Goal: Obtain resource: Download file/media

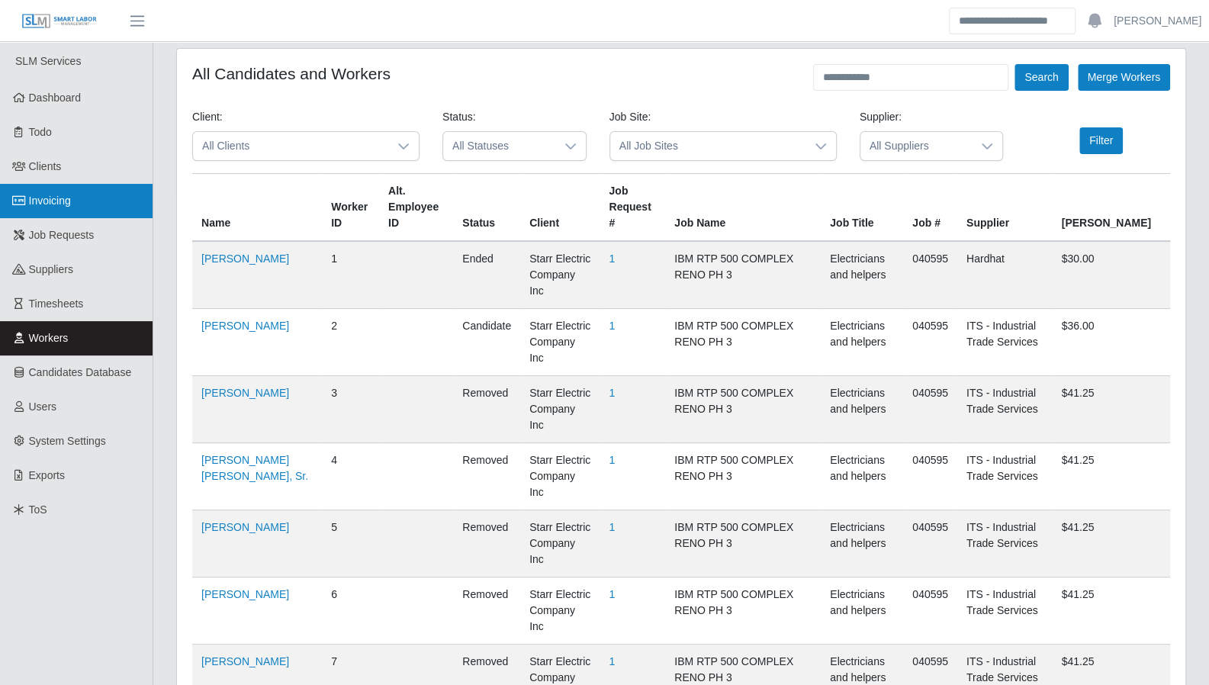
click at [40, 210] on link "Invoicing" at bounding box center [76, 201] width 153 height 34
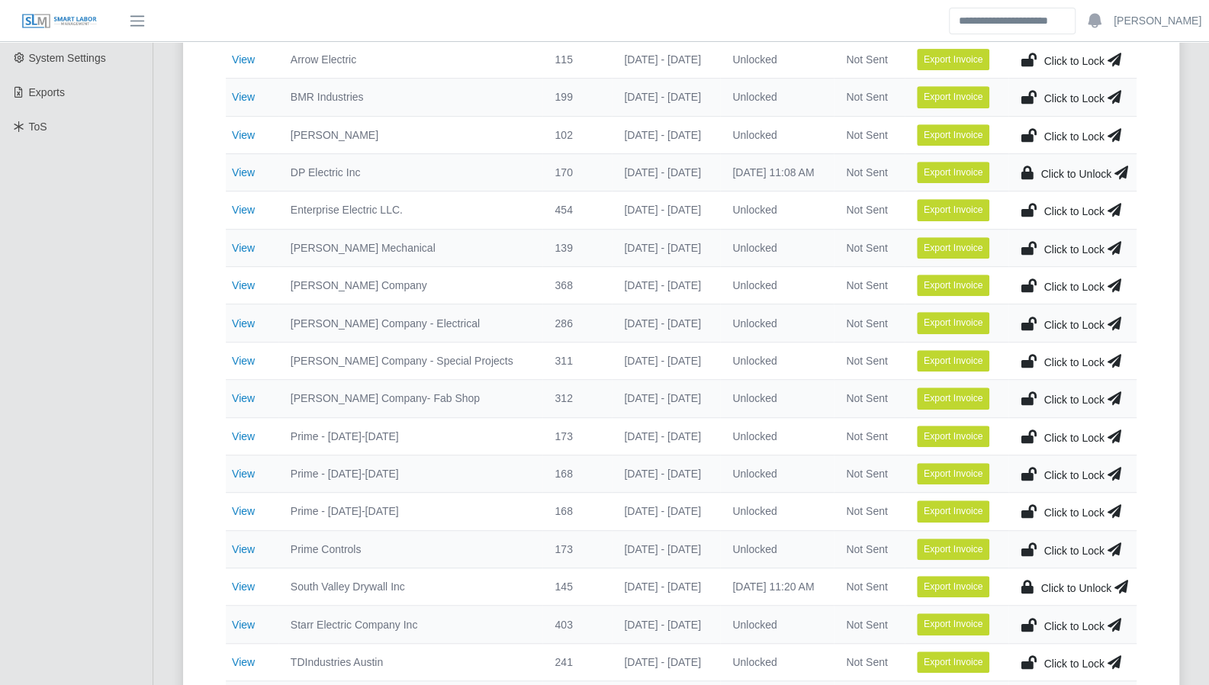
scroll to position [478, 0]
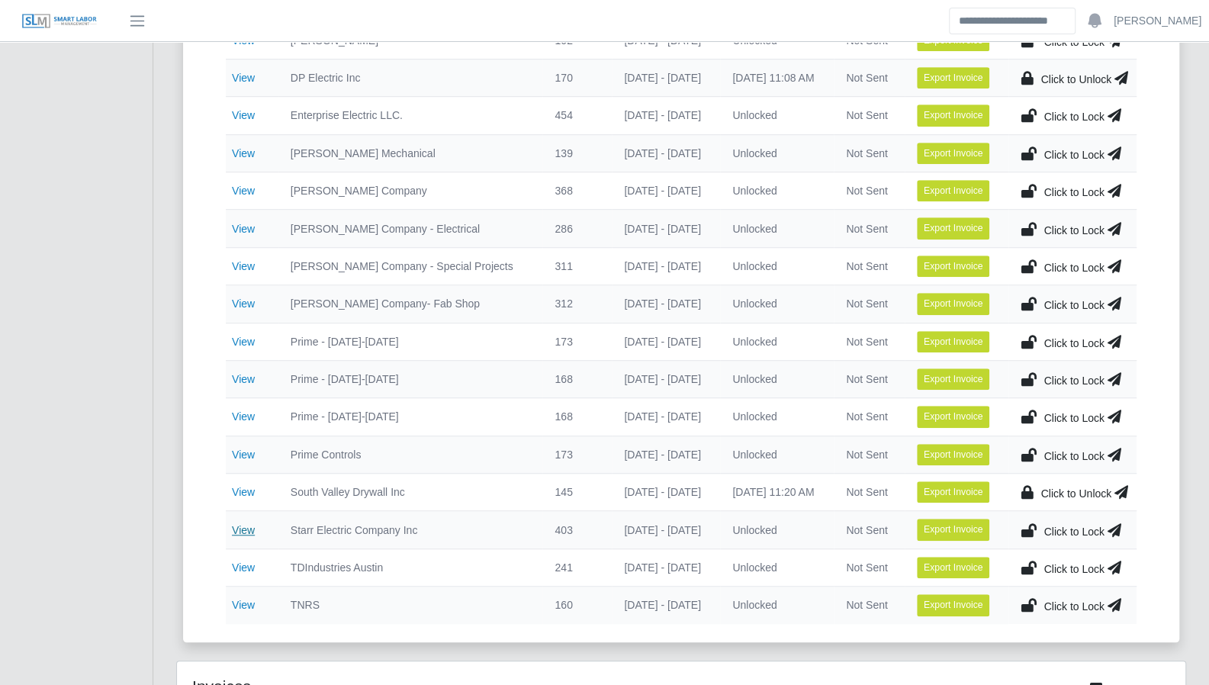
click at [245, 524] on link "View" at bounding box center [243, 530] width 23 height 12
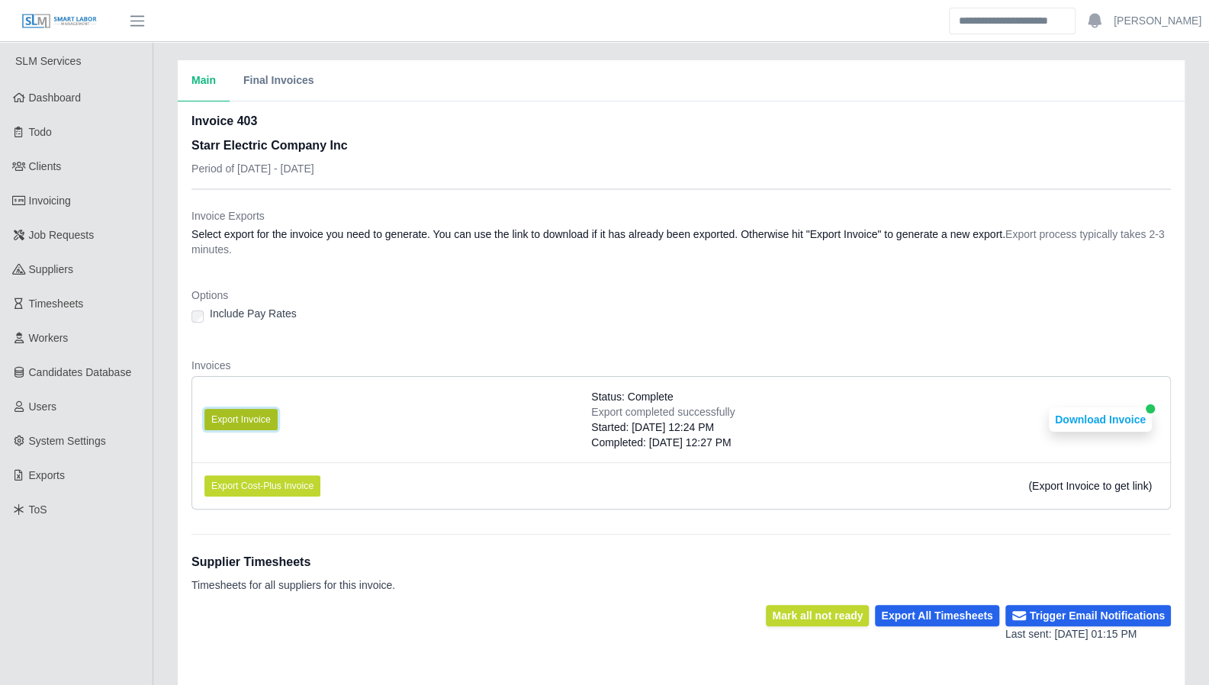
click at [209, 417] on button "Export Invoice" at bounding box center [240, 419] width 73 height 21
click at [251, 419] on button "Export Invoice" at bounding box center [240, 419] width 73 height 21
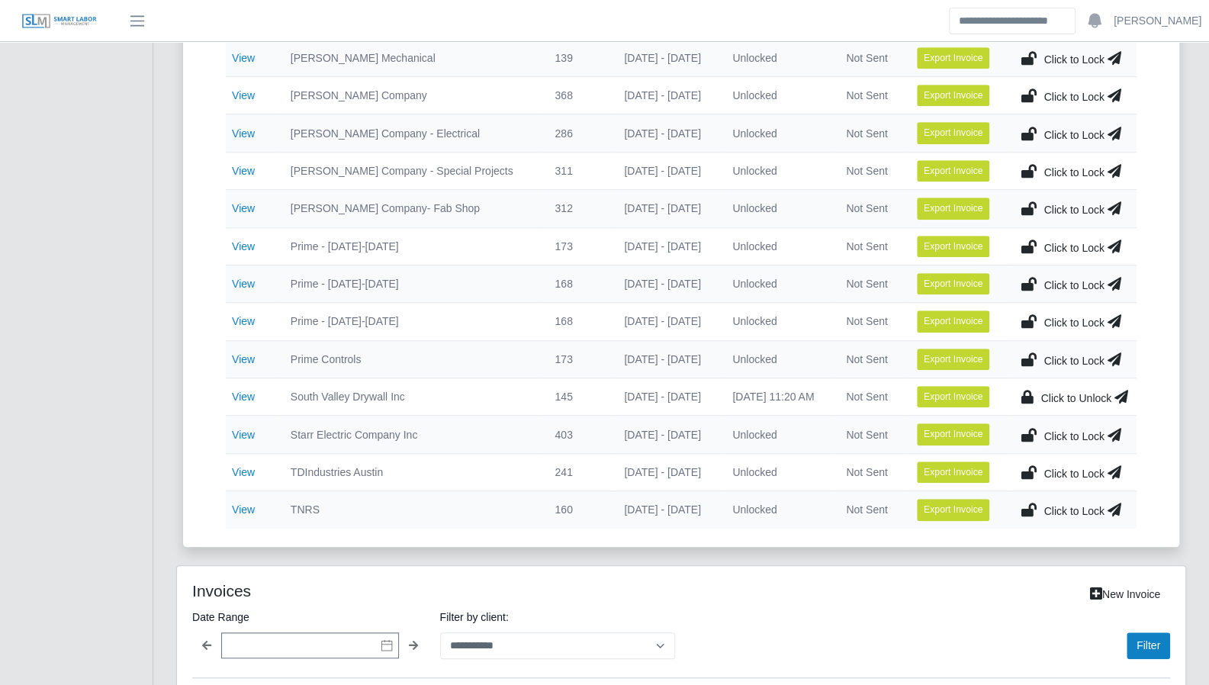
scroll to position [495, 0]
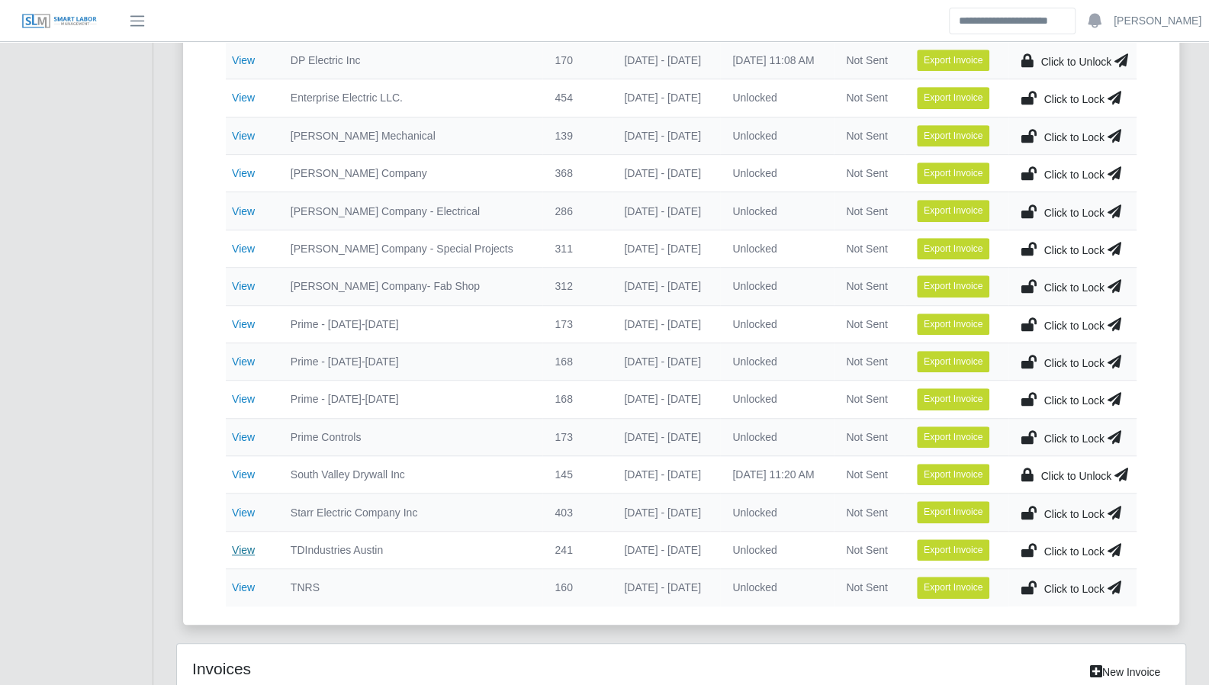
click at [242, 544] on link "View" at bounding box center [243, 550] width 23 height 12
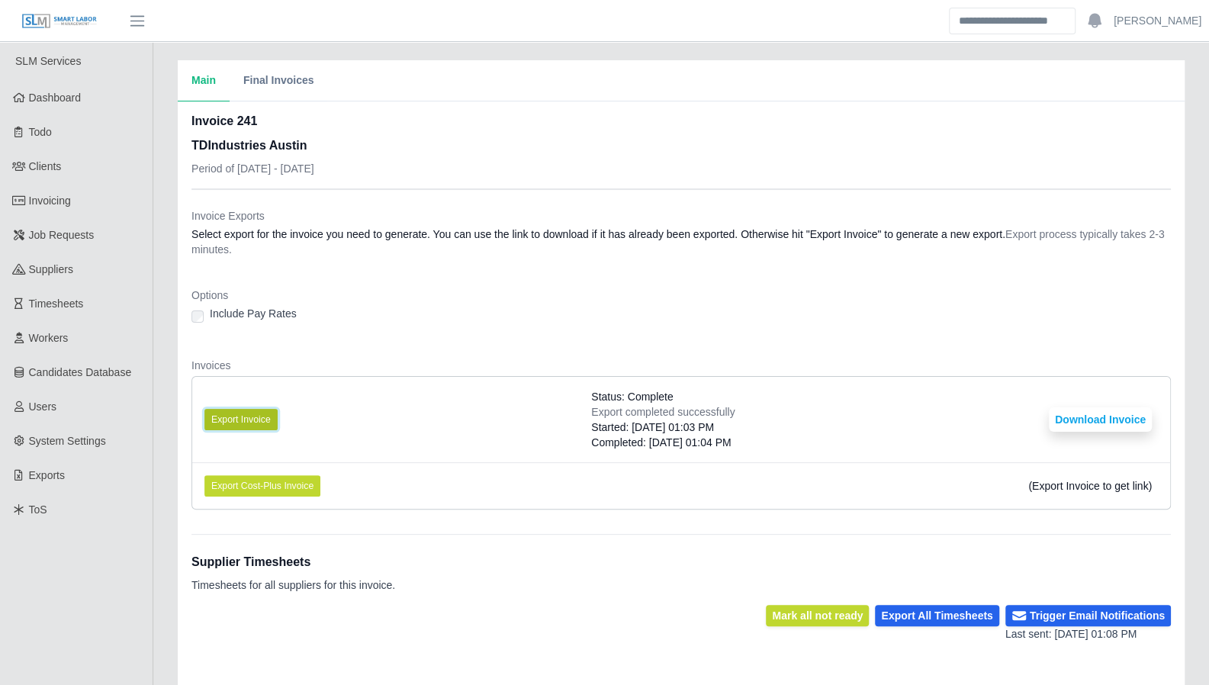
click at [242, 422] on button "Export Invoice" at bounding box center [240, 419] width 73 height 21
click at [240, 421] on button "Export Invoice" at bounding box center [240, 419] width 73 height 21
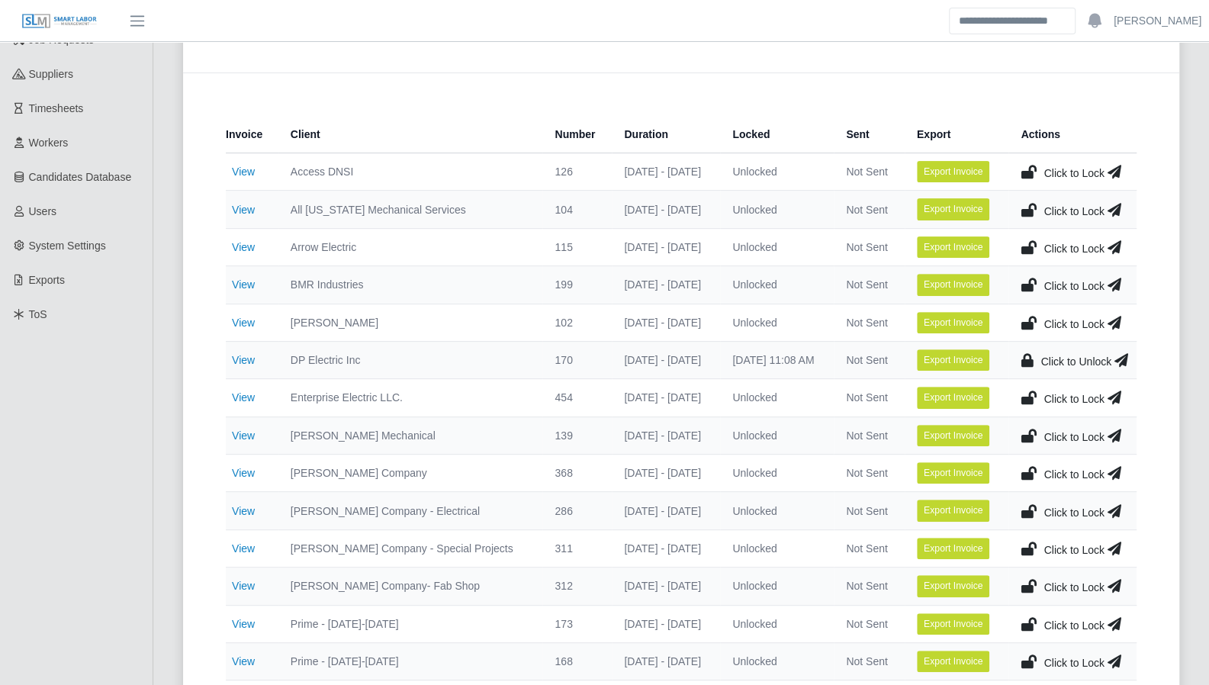
scroll to position [198, 0]
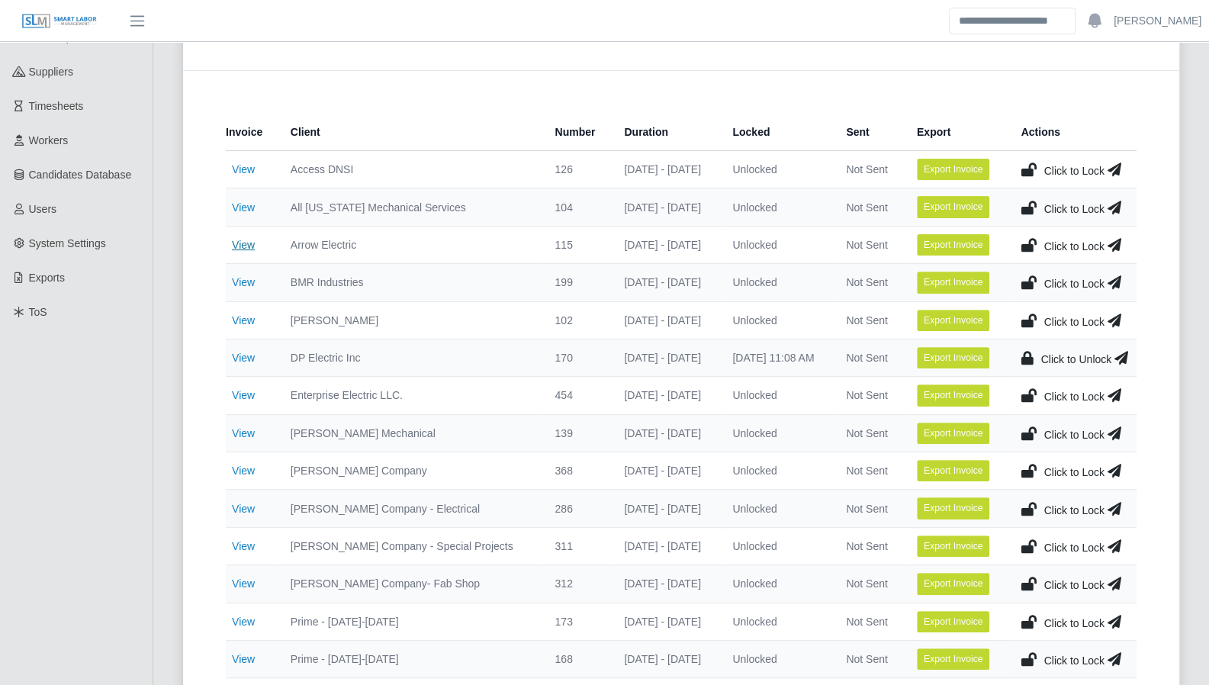
click at [246, 247] on link "View" at bounding box center [243, 245] width 23 height 12
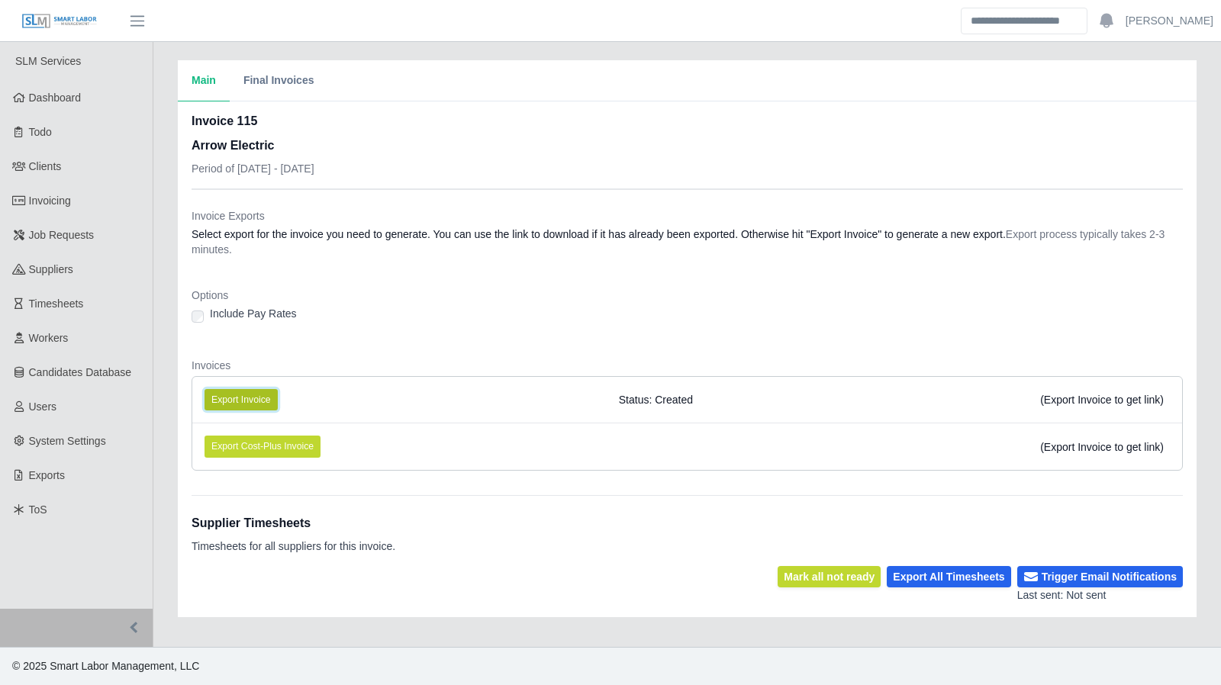
click at [252, 404] on button "Export Invoice" at bounding box center [240, 399] width 73 height 21
click at [242, 402] on button "Export Invoice" at bounding box center [240, 399] width 73 height 21
click at [253, 401] on button "Export Invoice" at bounding box center [240, 399] width 73 height 21
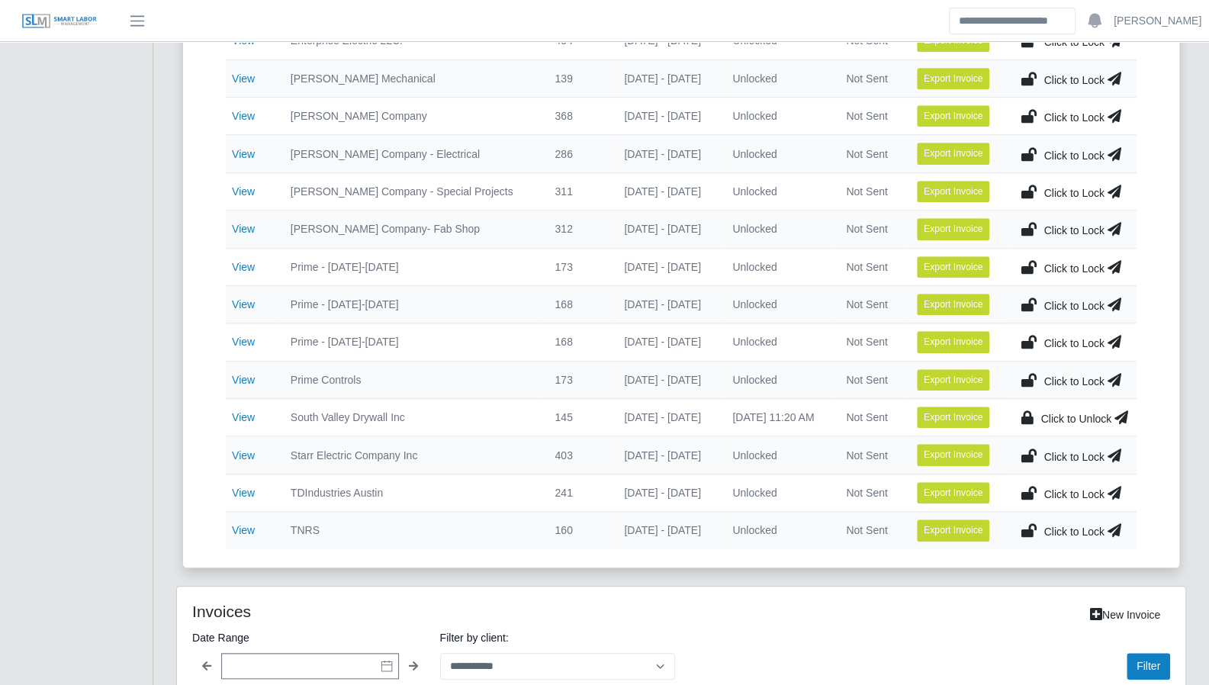
scroll to position [557, 0]
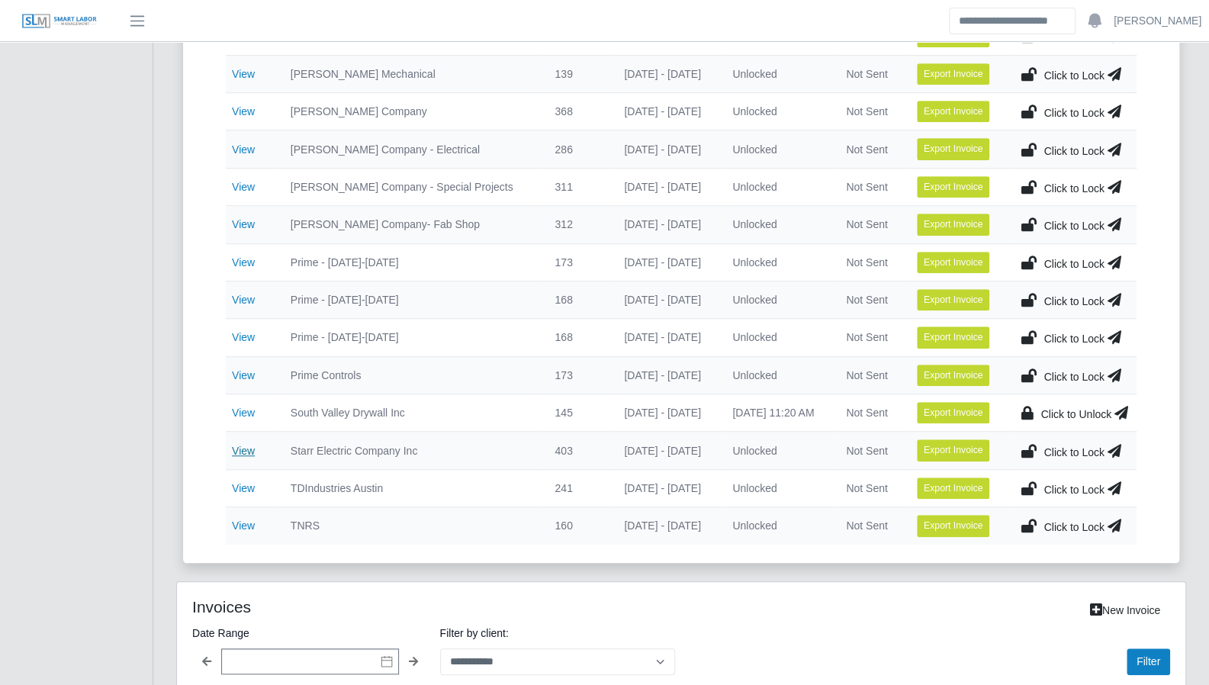
click at [237, 445] on link "View" at bounding box center [243, 451] width 23 height 12
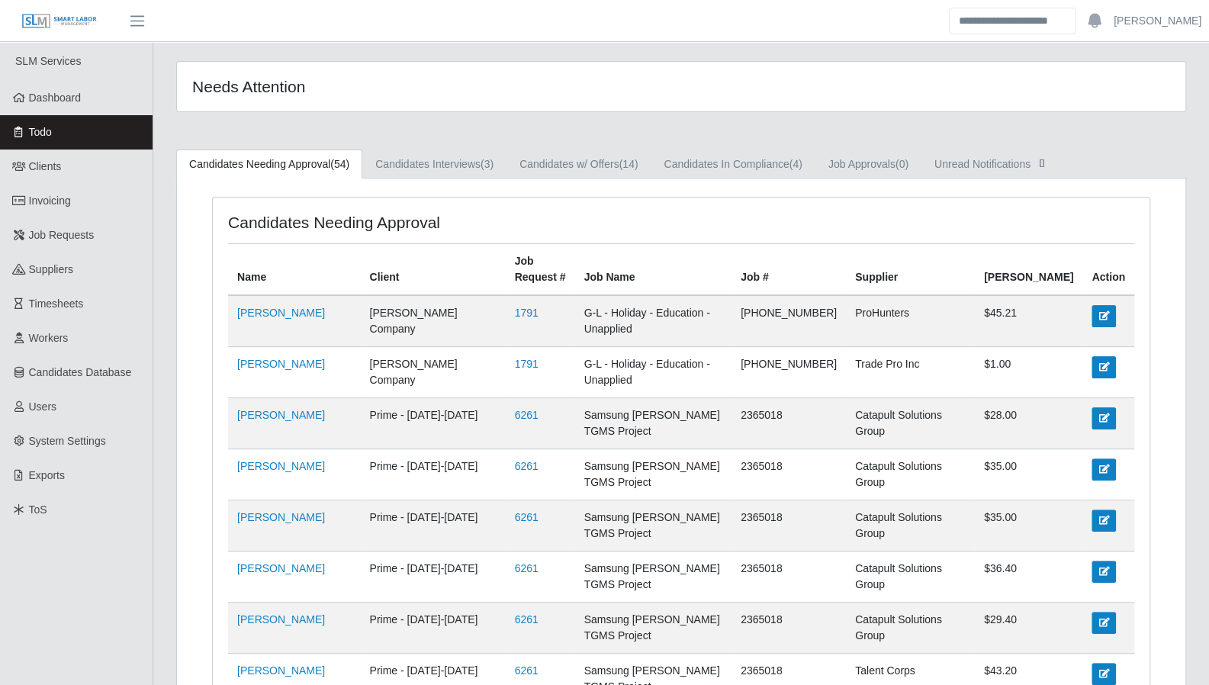
drag, startPoint x: 66, startPoint y: 102, endPoint x: 317, endPoint y: 201, distance: 269.9
click at [66, 102] on span "Dashboard" at bounding box center [55, 98] width 53 height 12
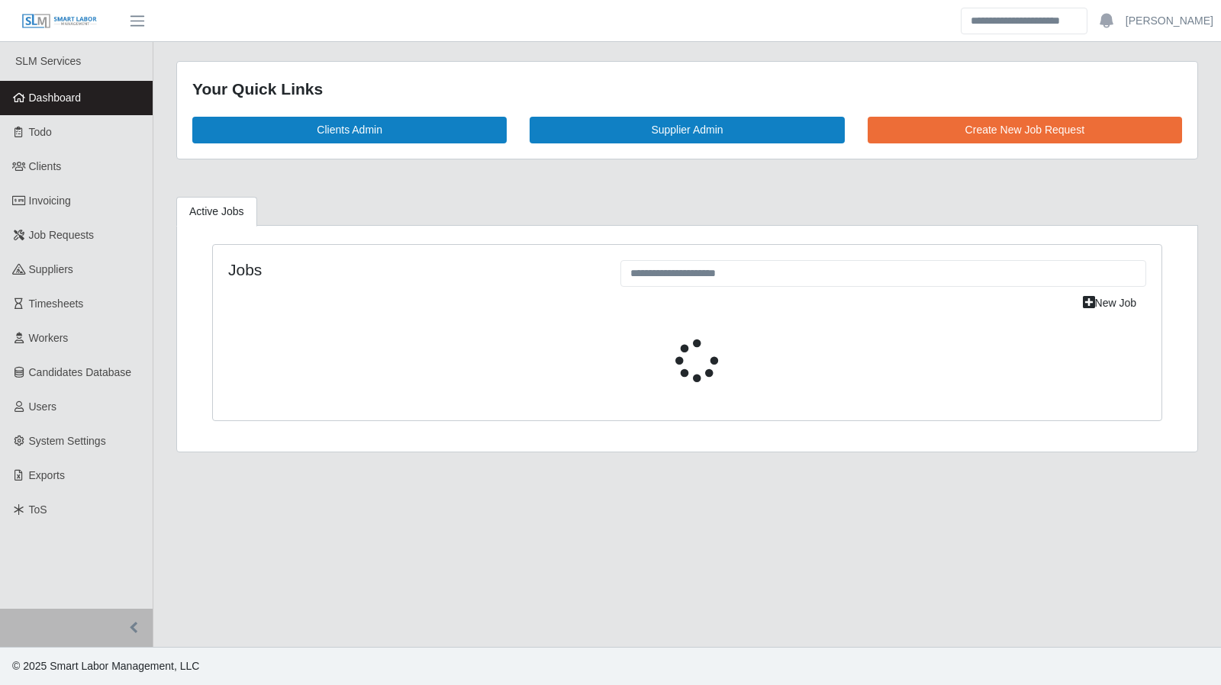
select select "****"
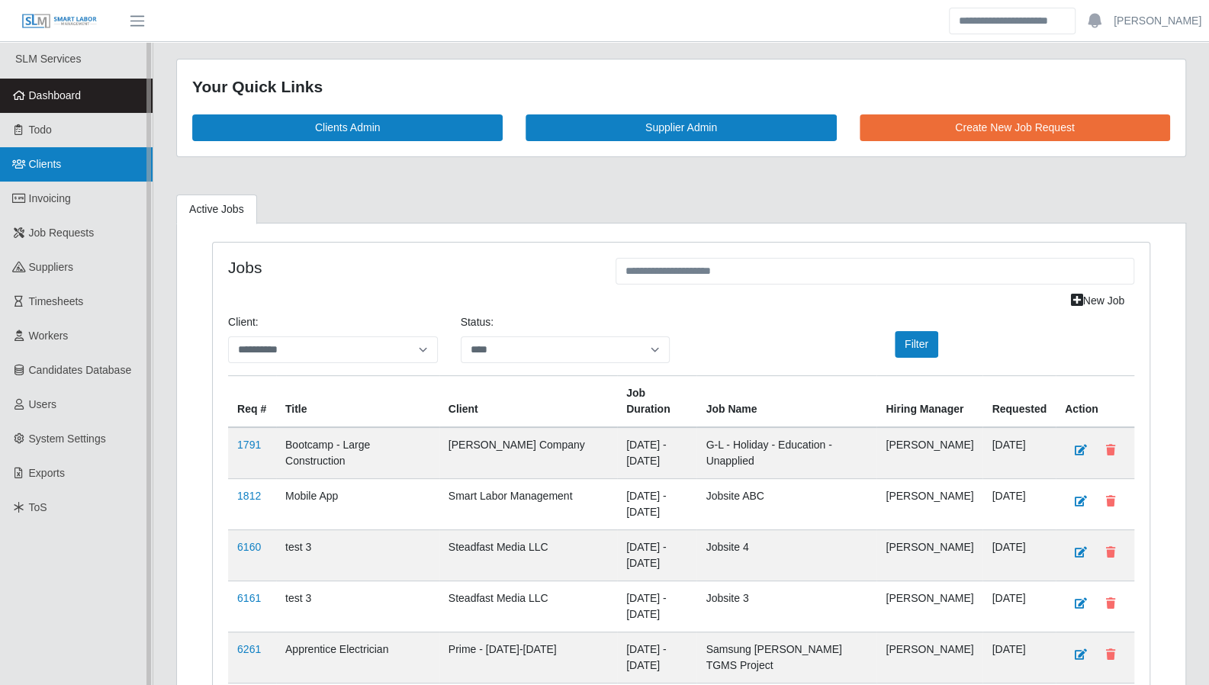
scroll to position [5, 0]
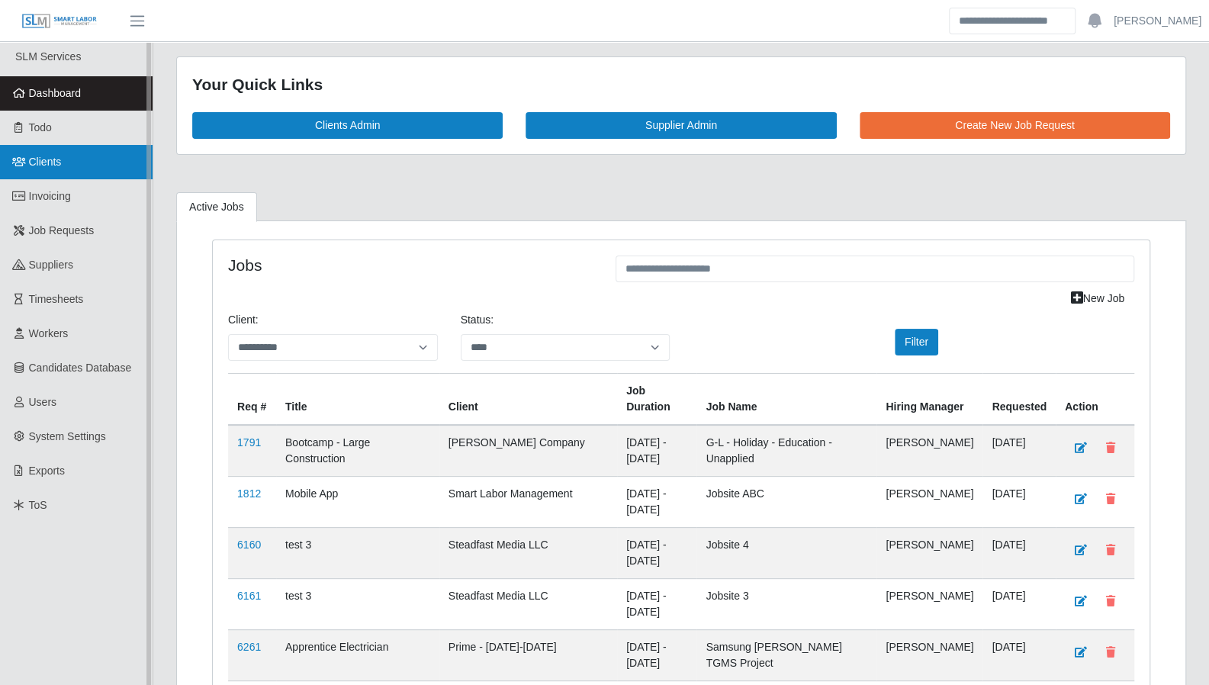
click at [57, 173] on link "Clients" at bounding box center [76, 162] width 153 height 34
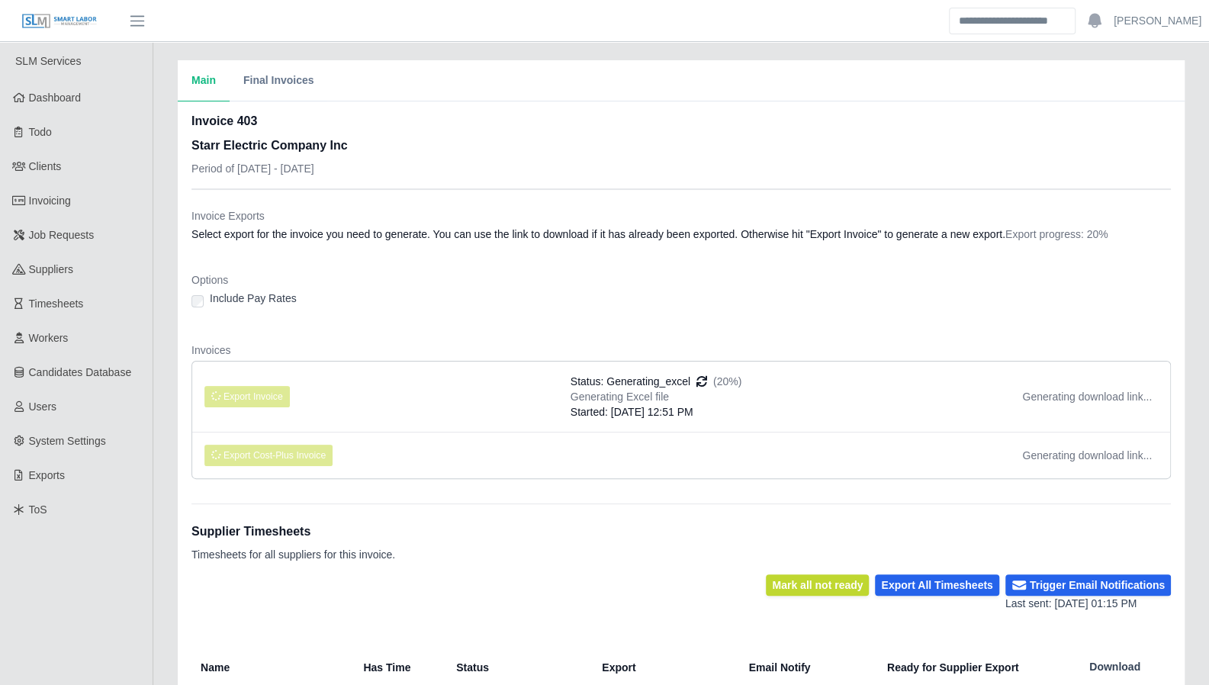
click at [168, 469] on div "Main Final Invoices Invoice 403 Starr Electric Company Inc Period of [DATE] - […" at bounding box center [681, 479] width 1056 height 839
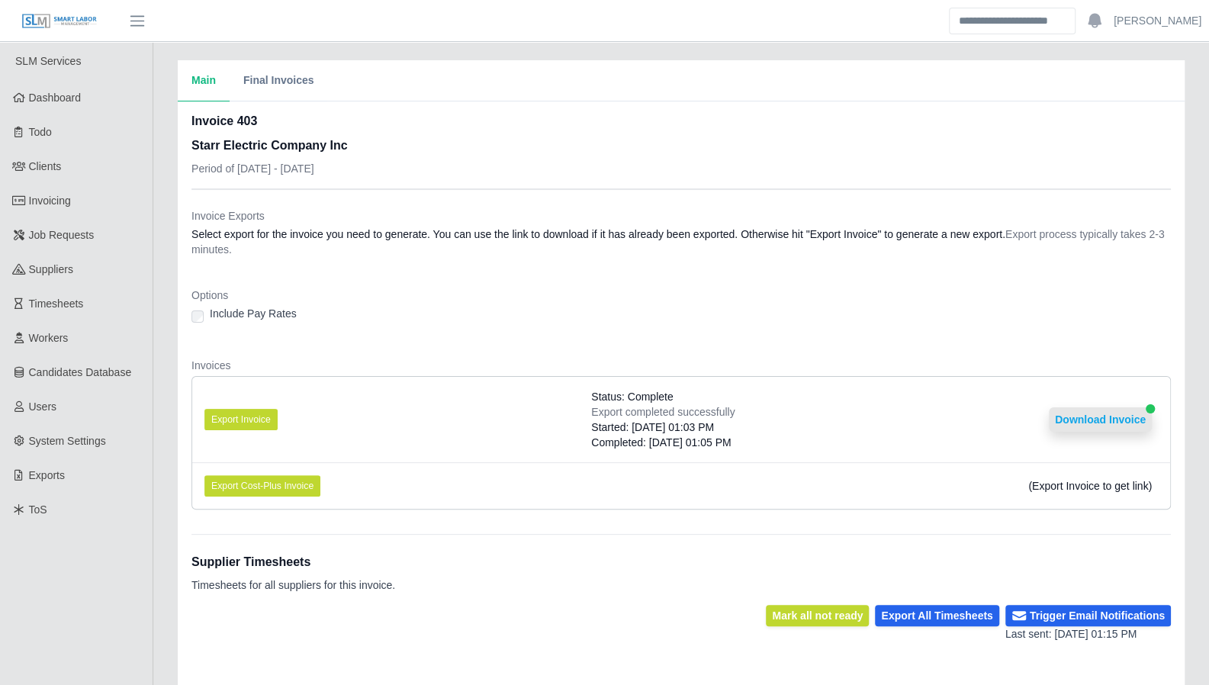
click at [1074, 418] on button "Download Invoice" at bounding box center [1100, 419] width 103 height 24
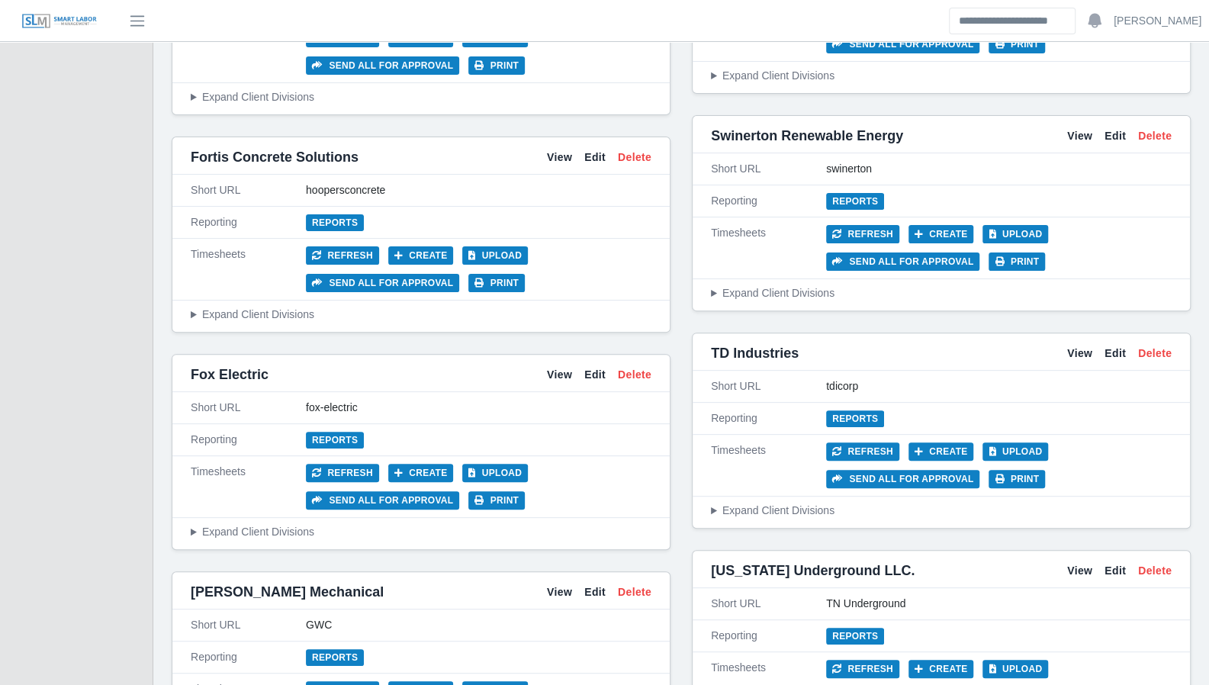
scroll to position [3797, 0]
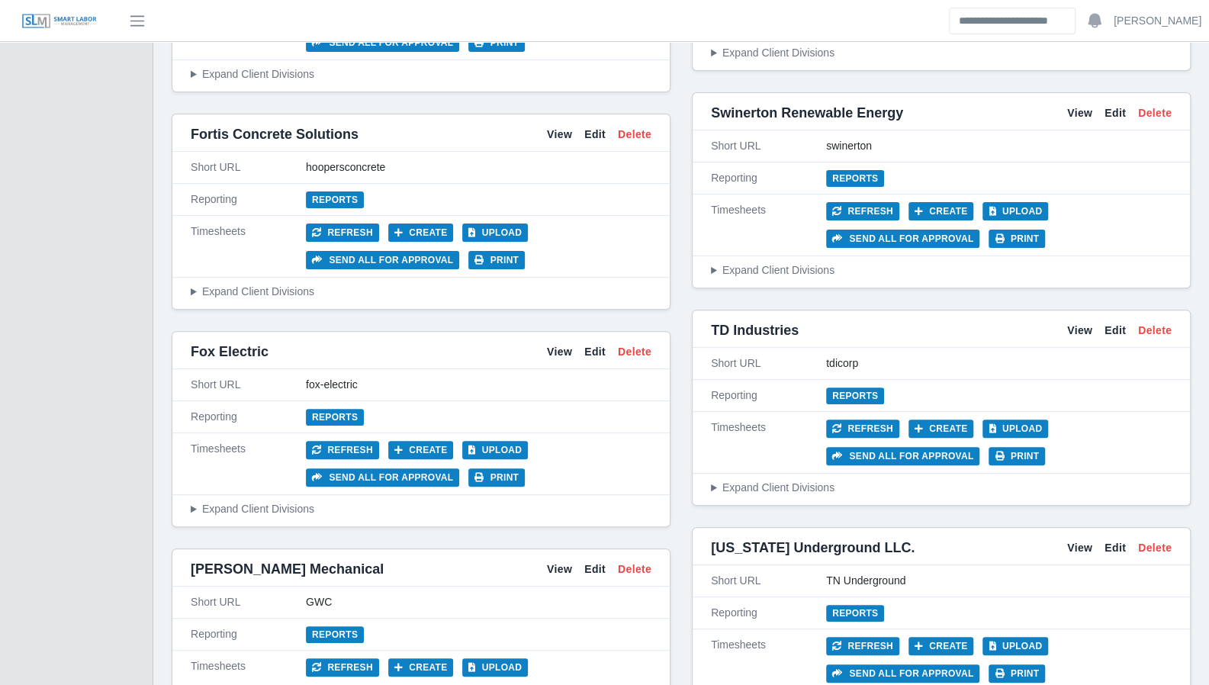
click at [777, 480] on summary "Expand Client Divisions" at bounding box center [941, 488] width 461 height 16
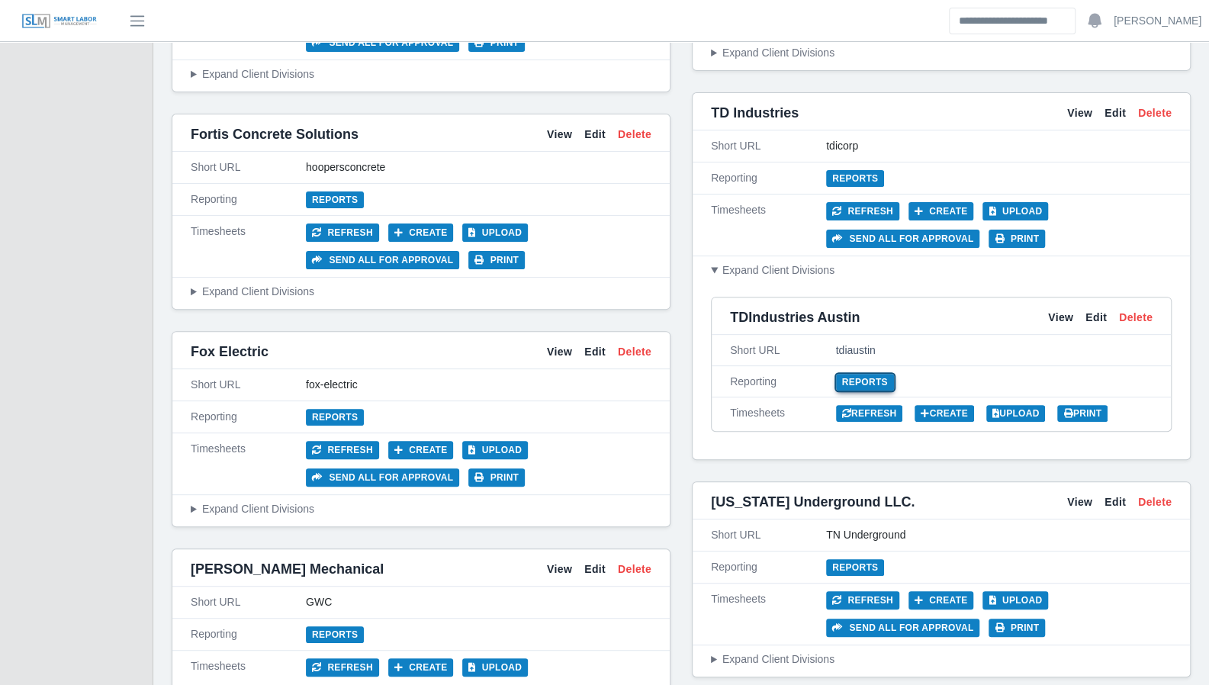
click at [858, 374] on link "Reports" at bounding box center [865, 382] width 58 height 17
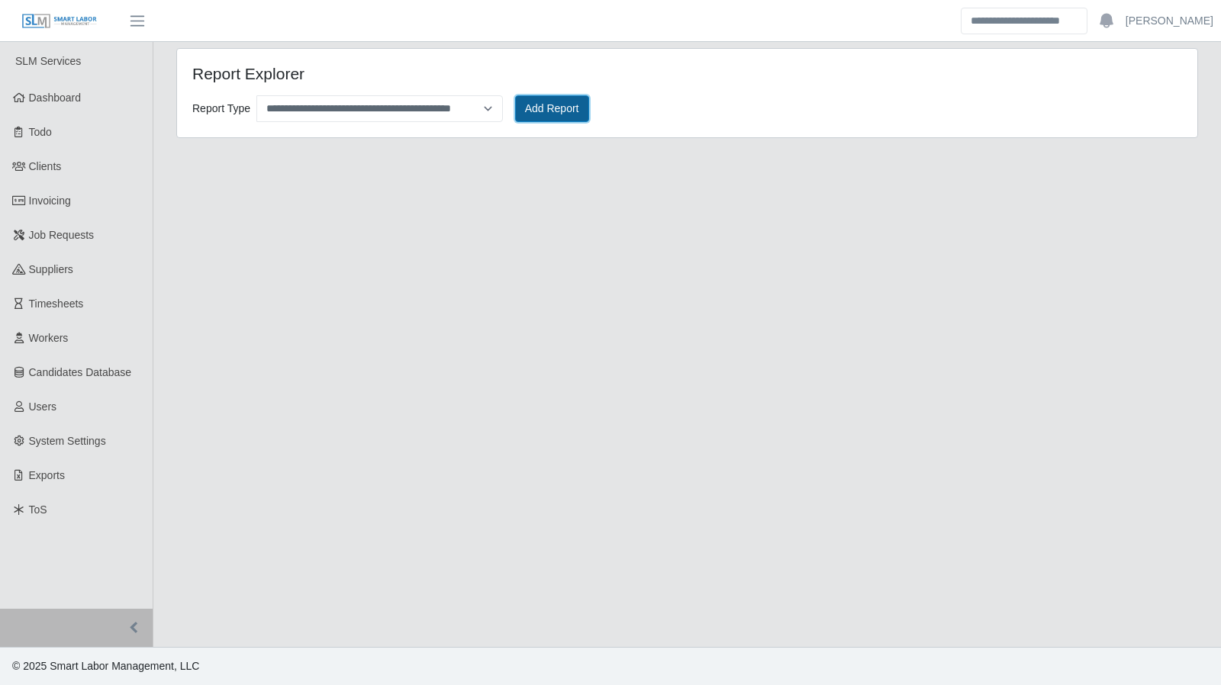
click at [552, 102] on button "Add Report" at bounding box center [552, 108] width 74 height 27
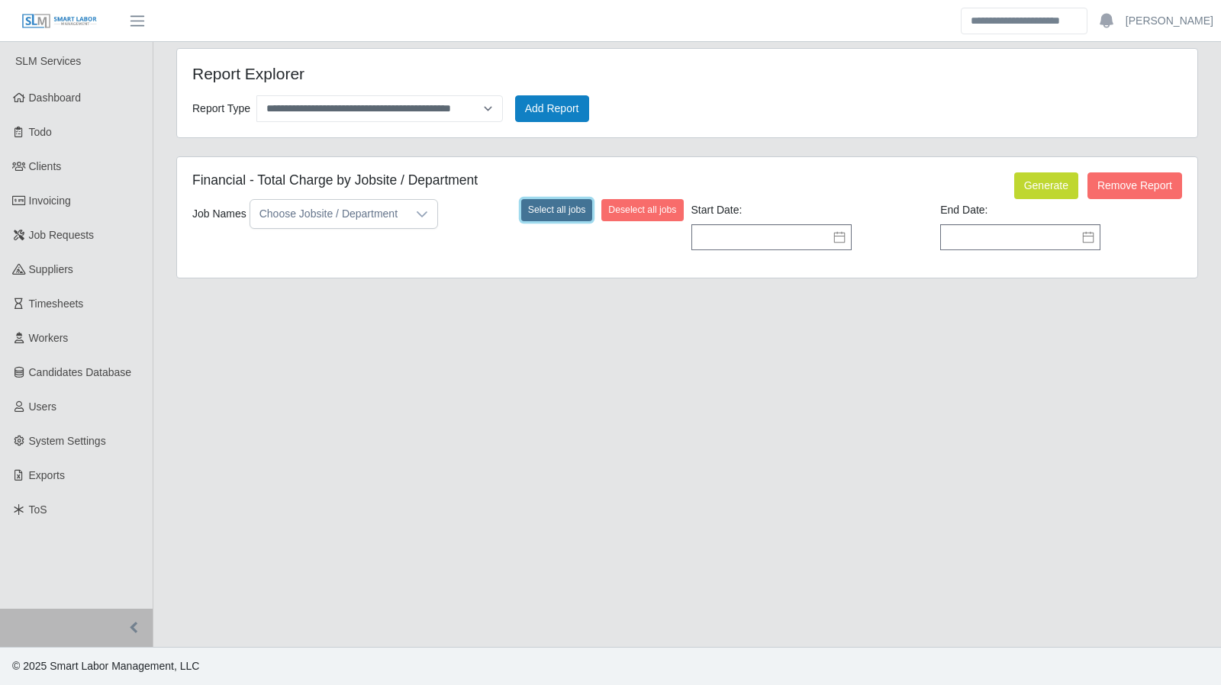
click at [583, 208] on button "Select all jobs" at bounding box center [557, 209] width 72 height 21
click at [842, 243] on input "text" at bounding box center [771, 237] width 160 height 26
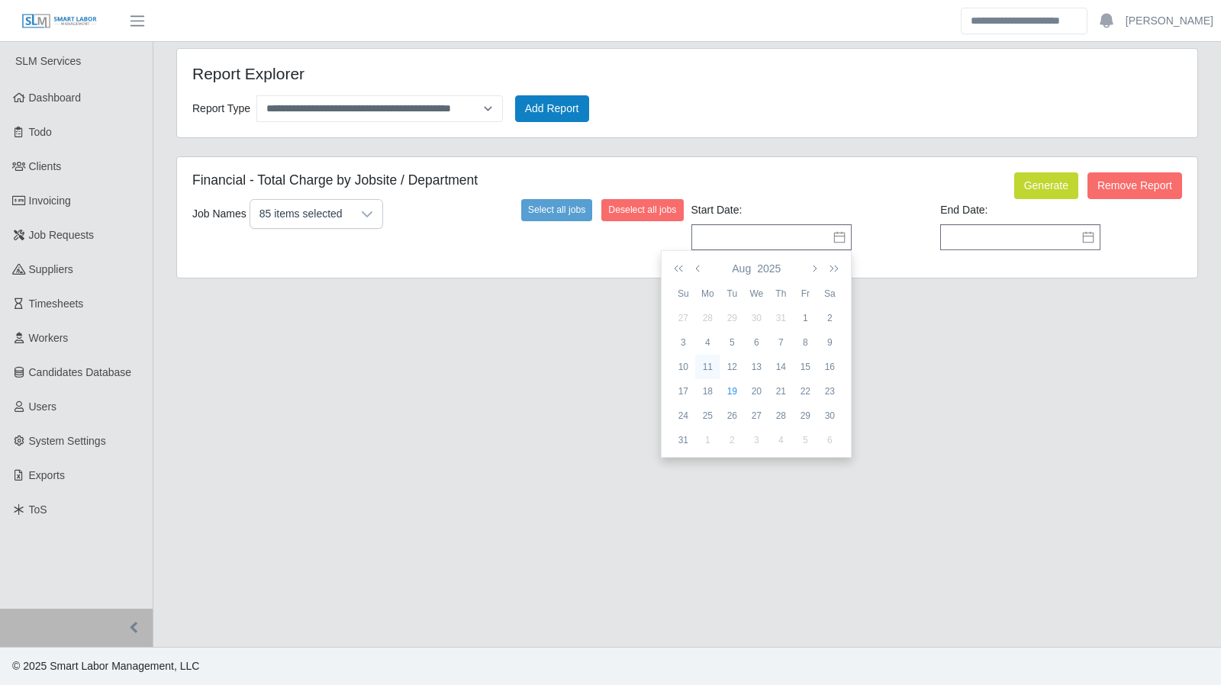
click at [710, 367] on div "11" at bounding box center [707, 367] width 24 height 14
type input "**********"
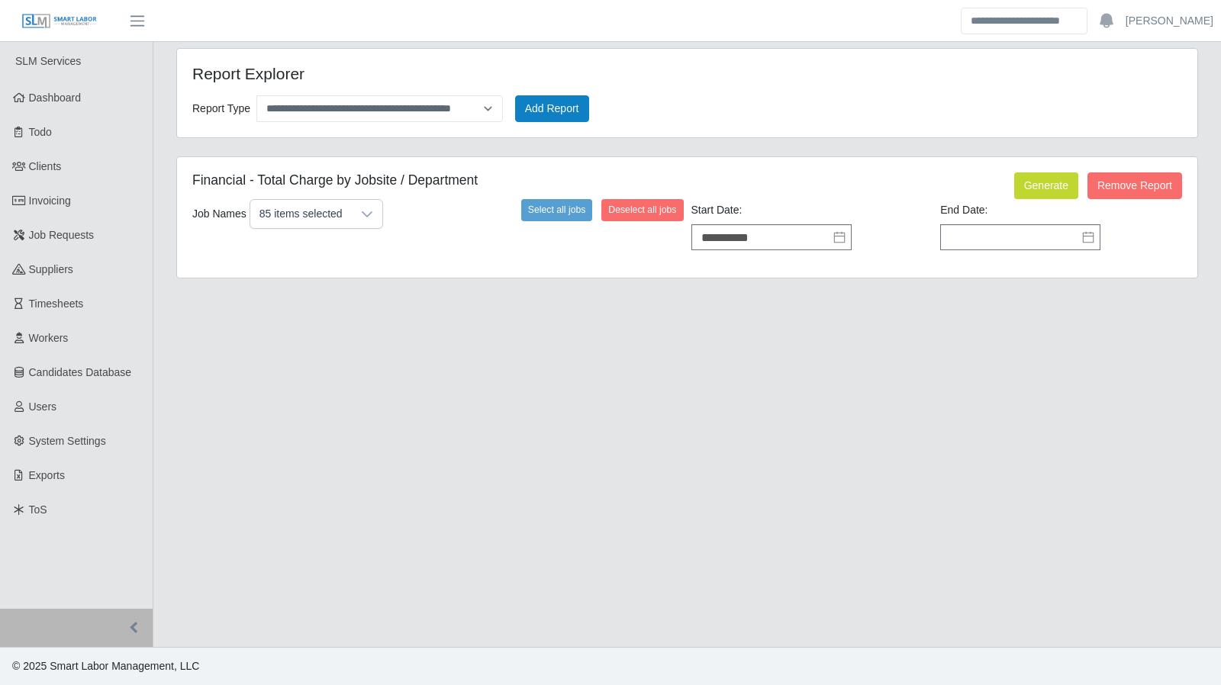
click at [1085, 237] on icon at bounding box center [1088, 237] width 12 height 12
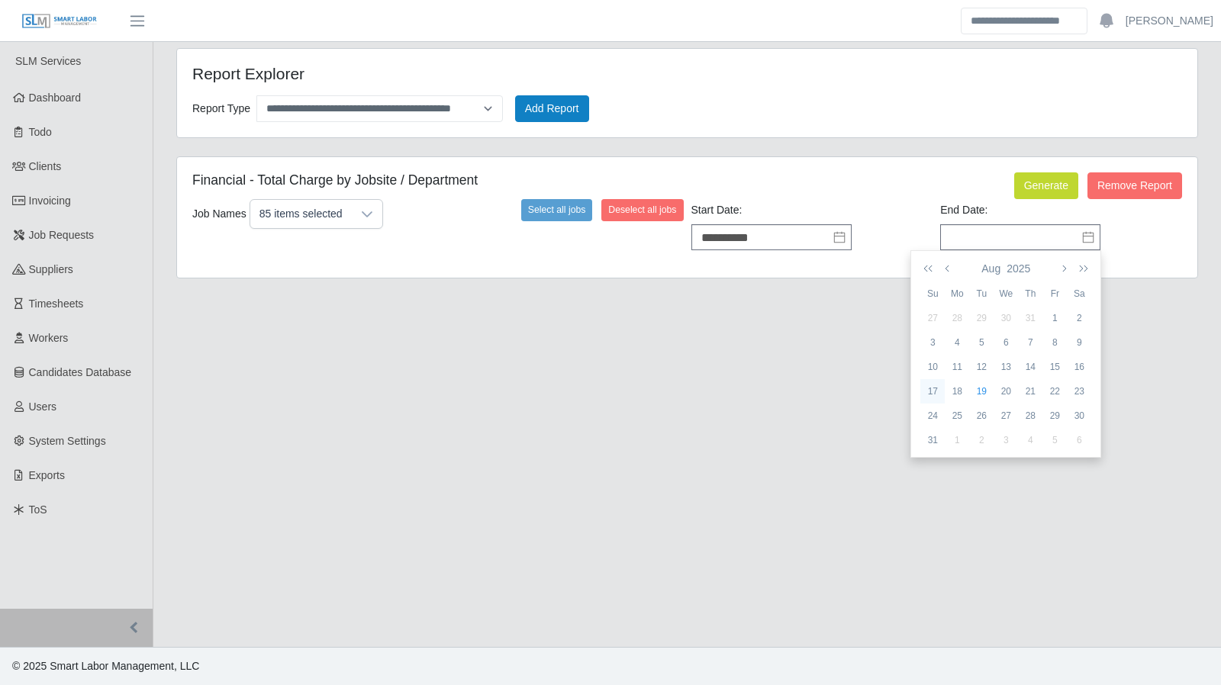
click at [933, 385] on div "17" at bounding box center [932, 392] width 24 height 14
type input "**********"
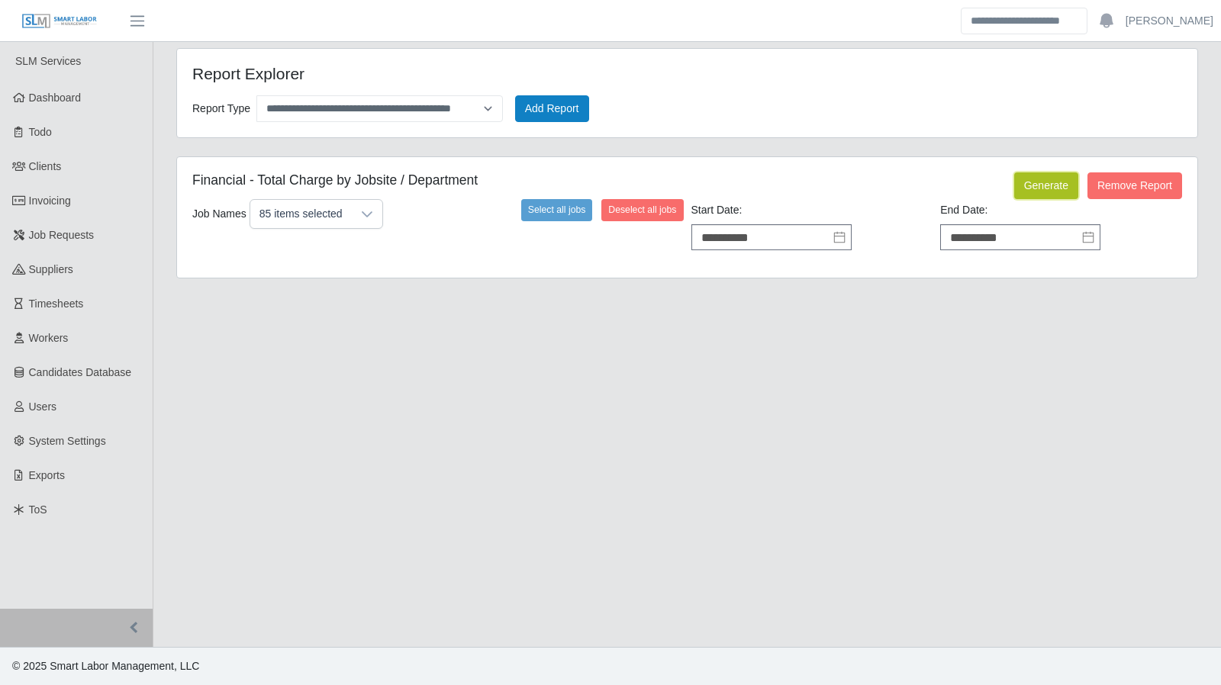
click at [1042, 185] on button "Generate" at bounding box center [1046, 185] width 64 height 27
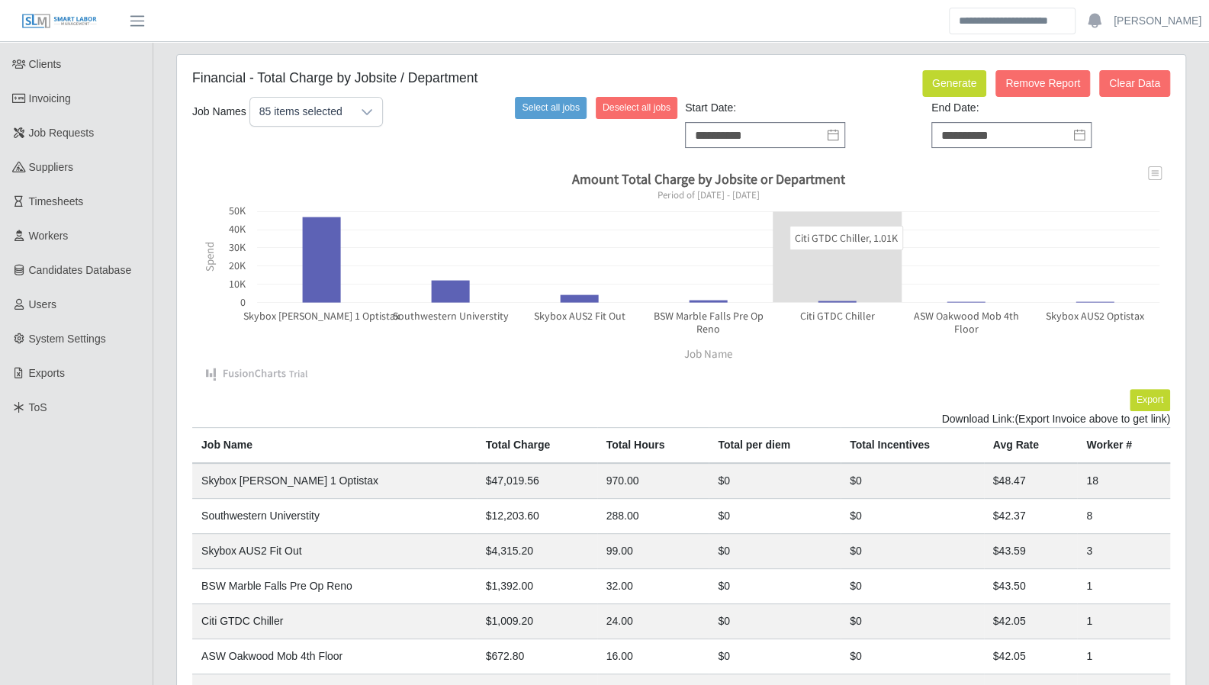
scroll to position [241, 0]
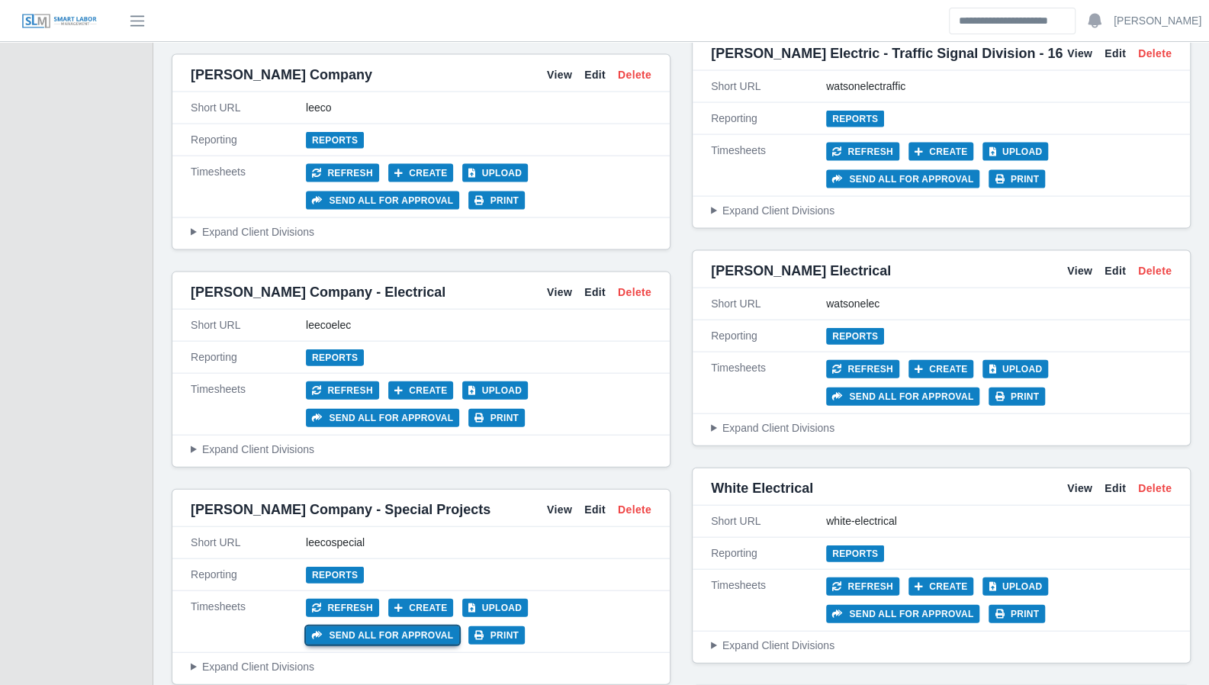
scroll to position [5595, 0]
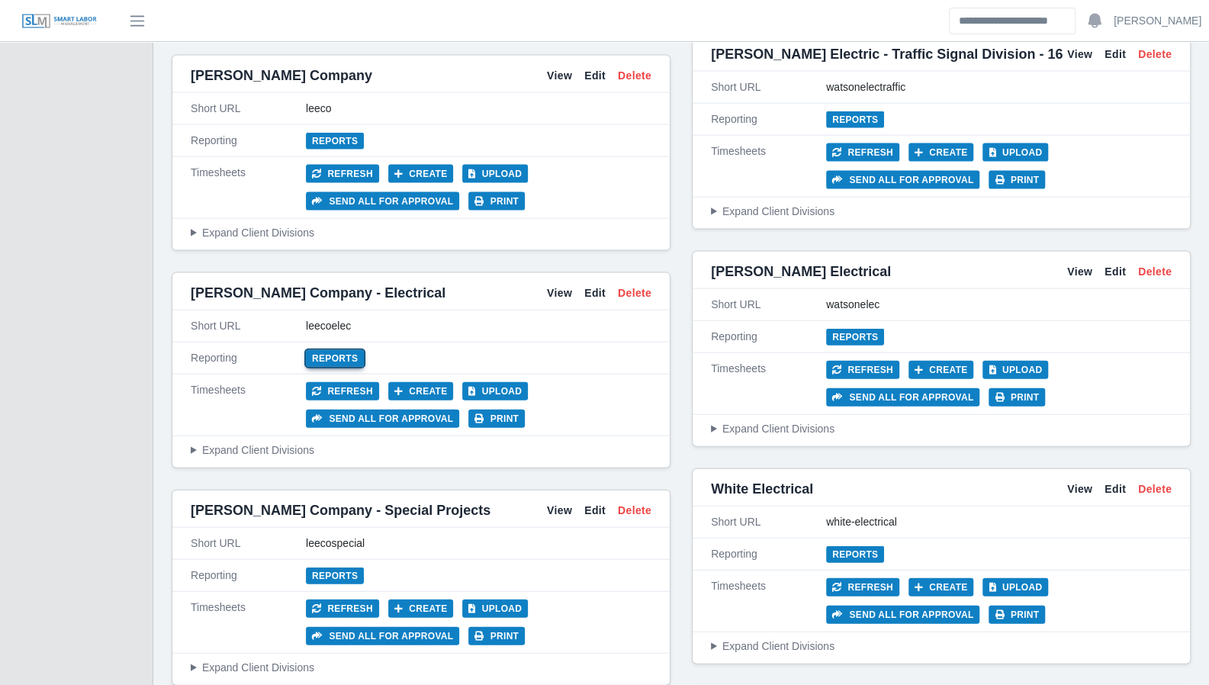
click at [346, 350] on link "Reports" at bounding box center [335, 358] width 58 height 17
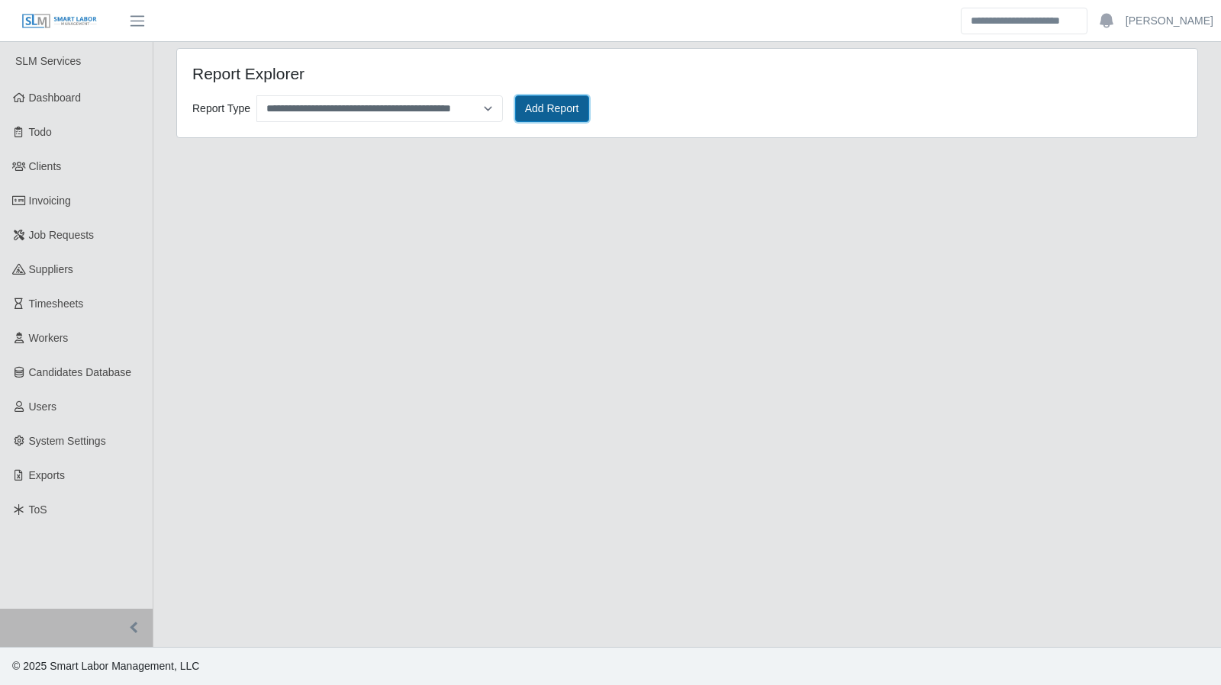
click at [551, 109] on button "Add Report" at bounding box center [552, 108] width 74 height 27
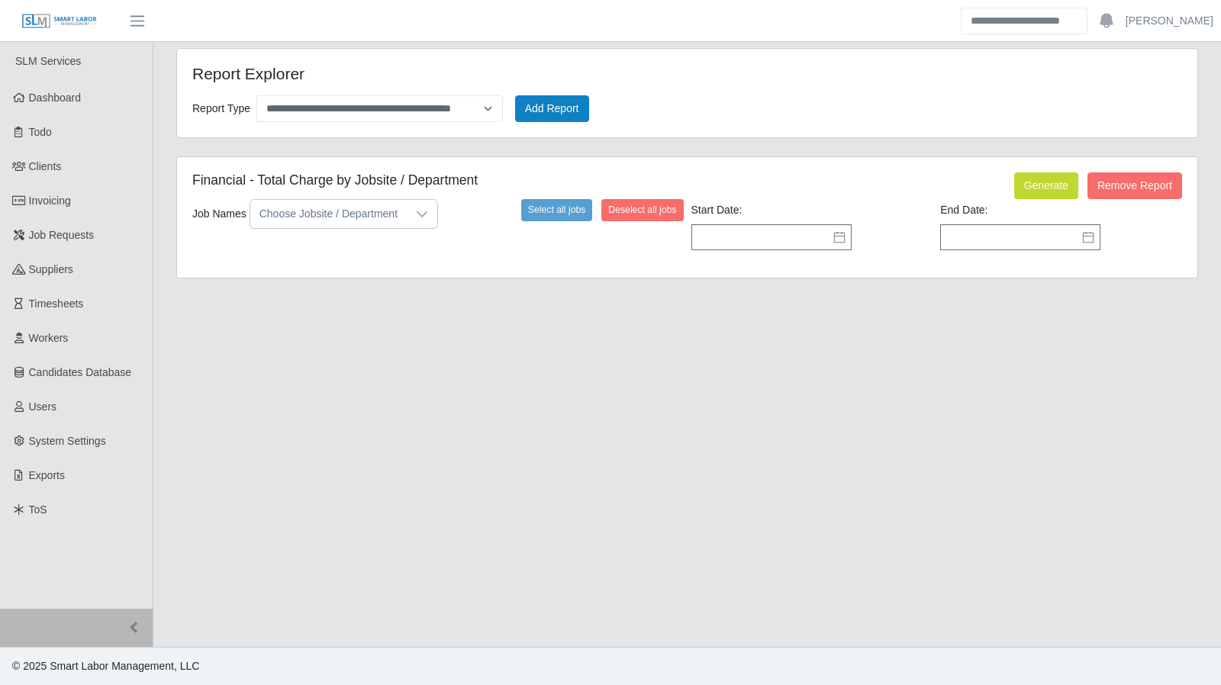
click at [836, 231] on icon at bounding box center [839, 237] width 12 height 12
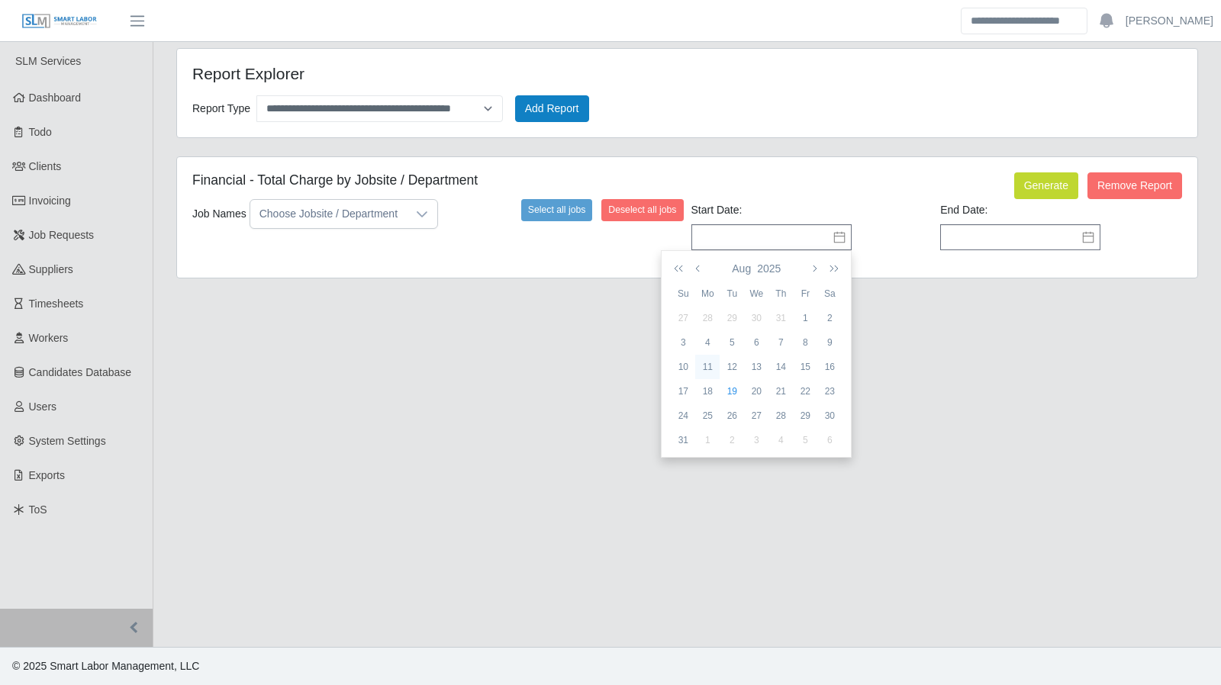
click at [707, 364] on div "11" at bounding box center [707, 367] width 24 height 14
type input "**********"
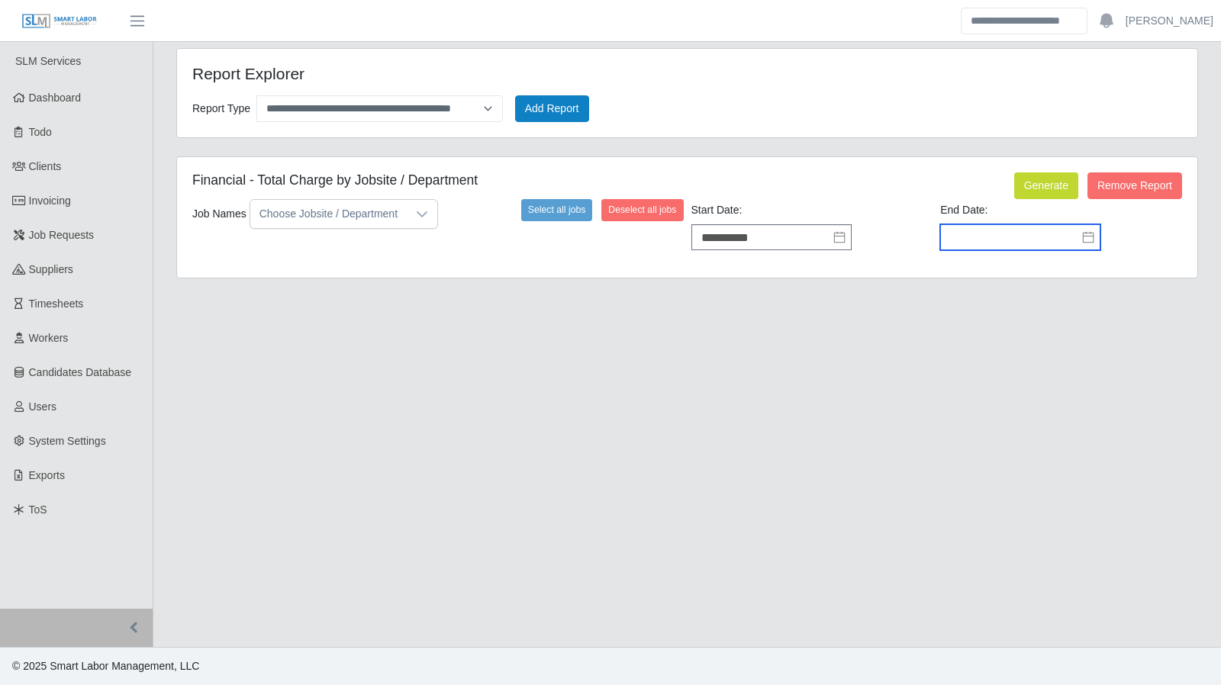
click at [1029, 236] on input "text" at bounding box center [1020, 237] width 160 height 26
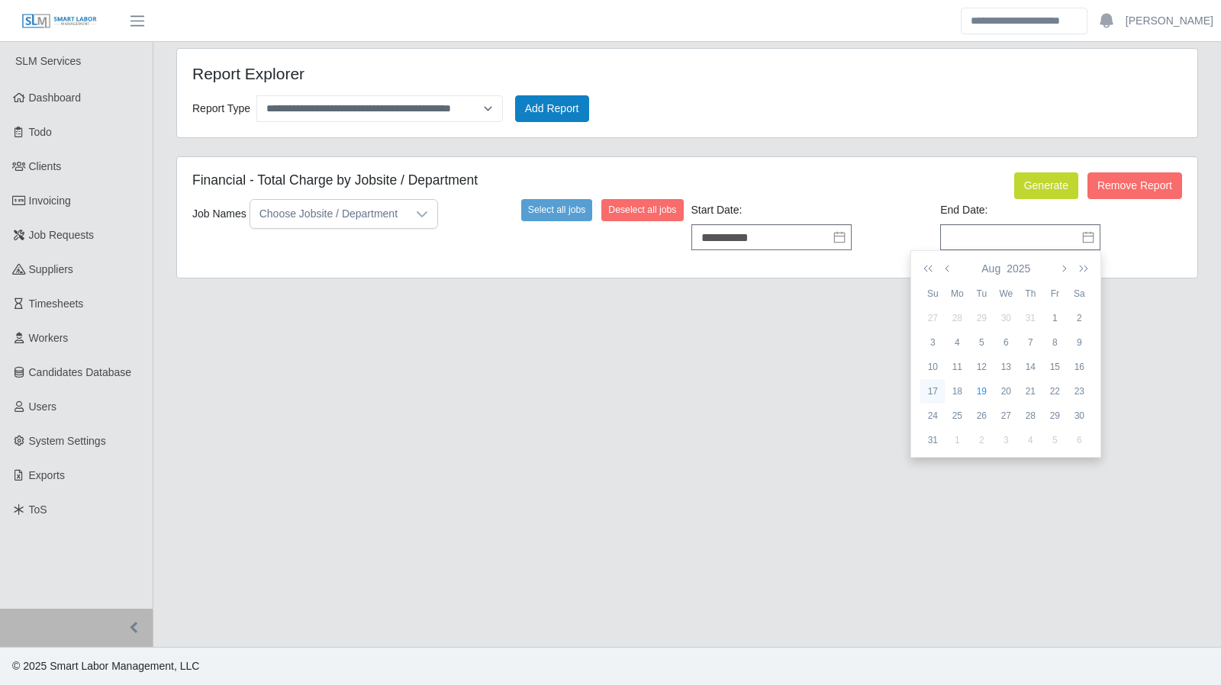
click at [932, 390] on div "17" at bounding box center [932, 392] width 24 height 14
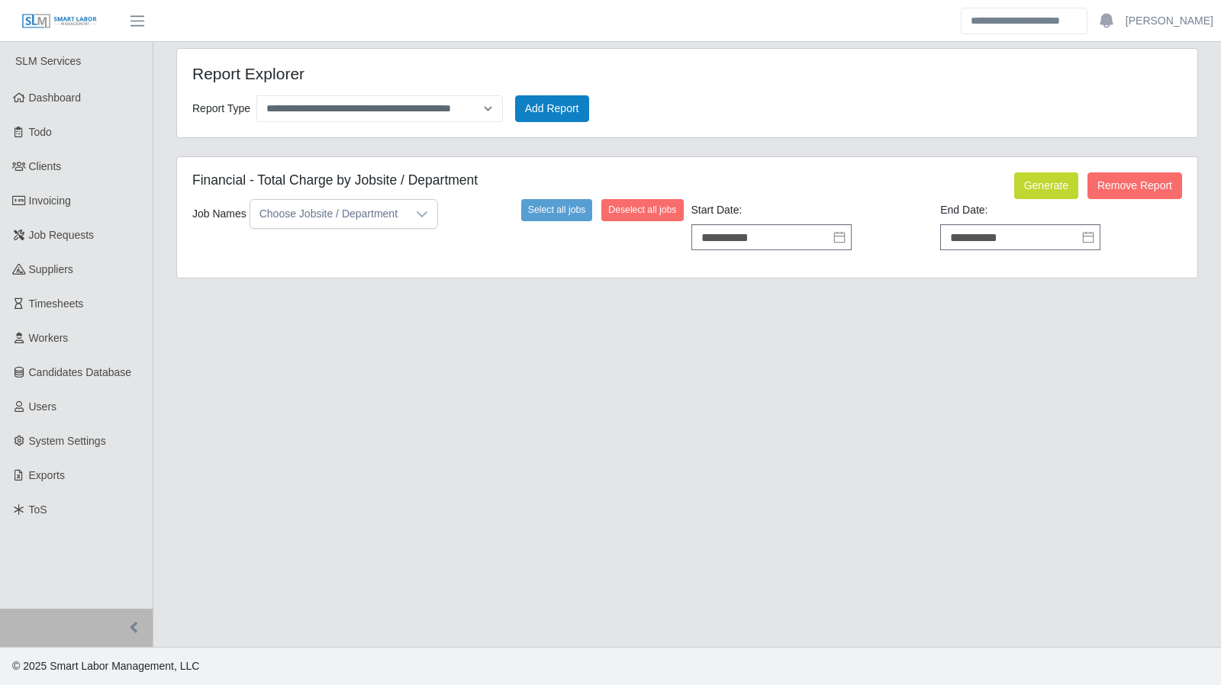
type input "**********"
drag, startPoint x: 539, startPoint y: 208, endPoint x: 601, endPoint y: 208, distance: 61.0
click at [544, 208] on button "Select all jobs" at bounding box center [557, 209] width 72 height 21
click at [1035, 181] on button "Generate" at bounding box center [1046, 185] width 64 height 27
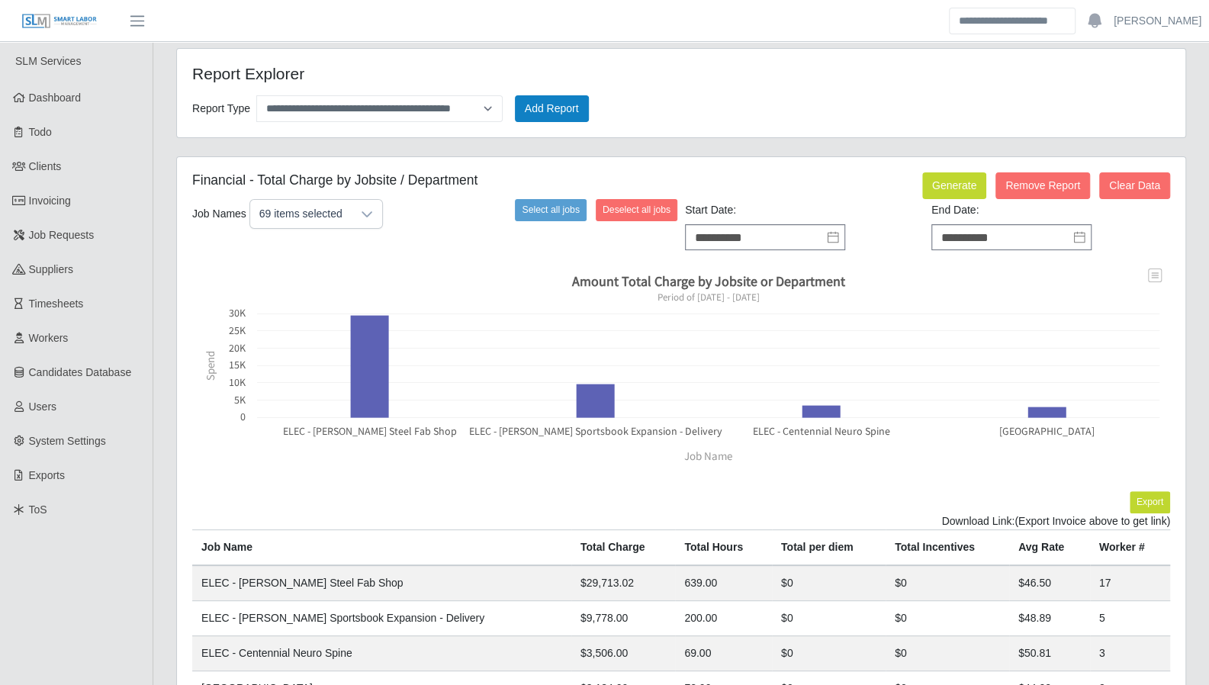
scroll to position [137, 0]
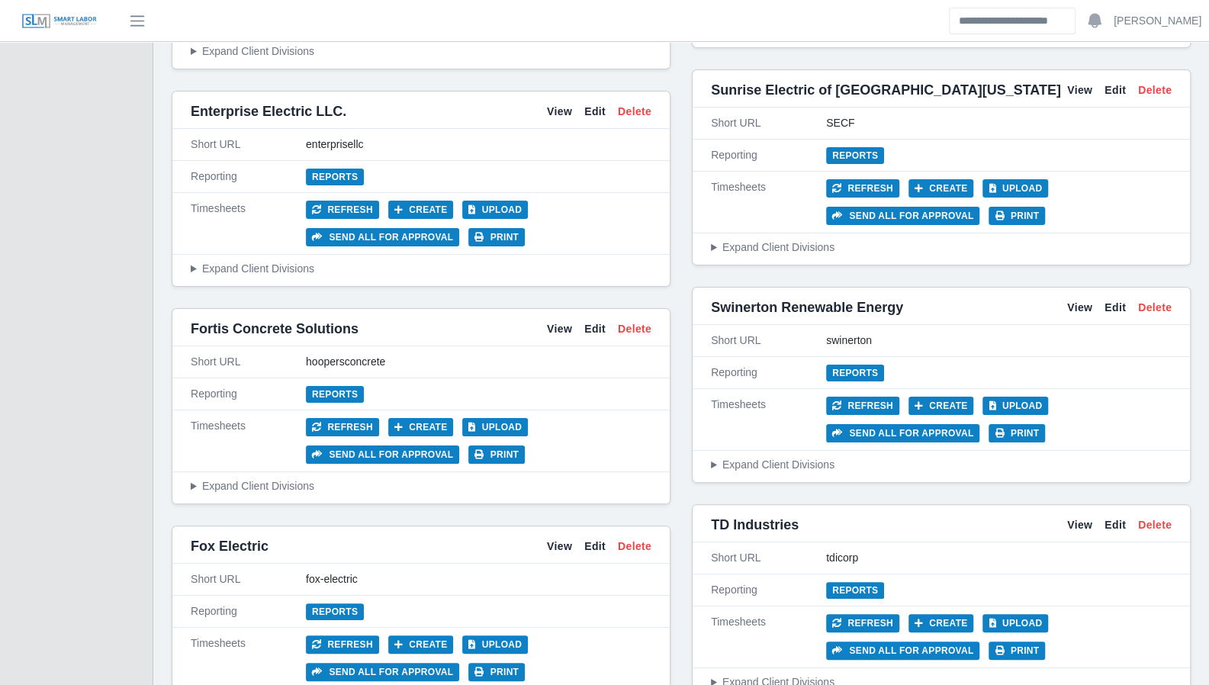
scroll to position [3531, 0]
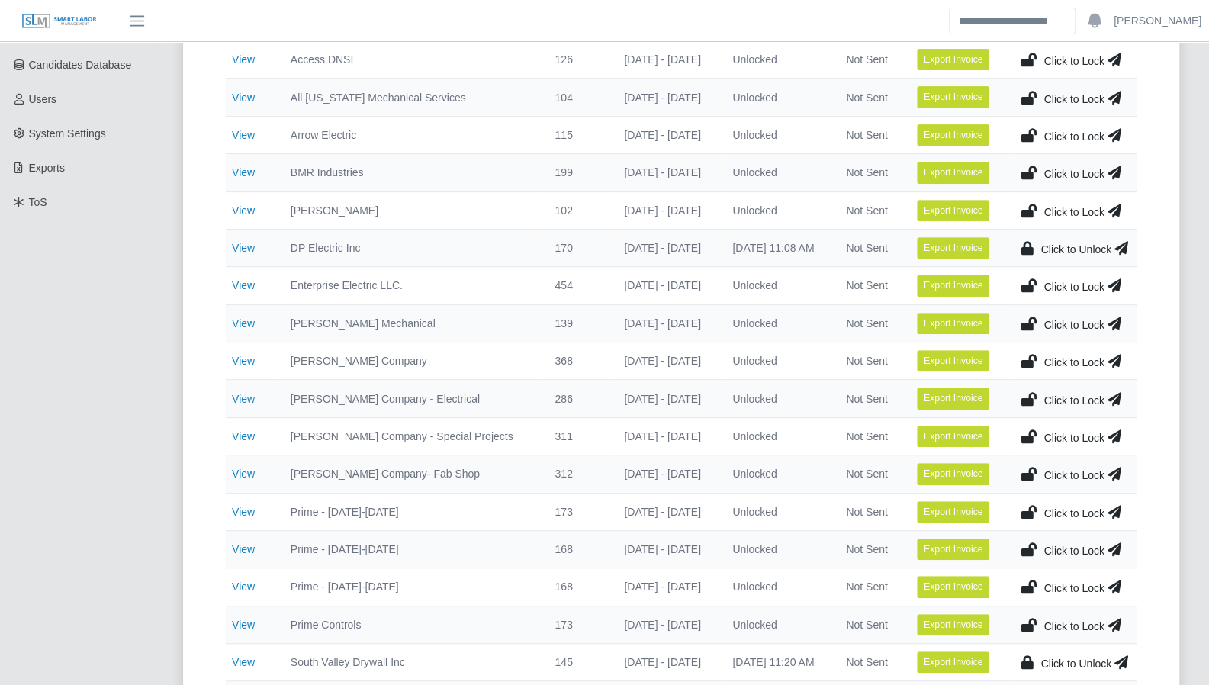
scroll to position [343, 0]
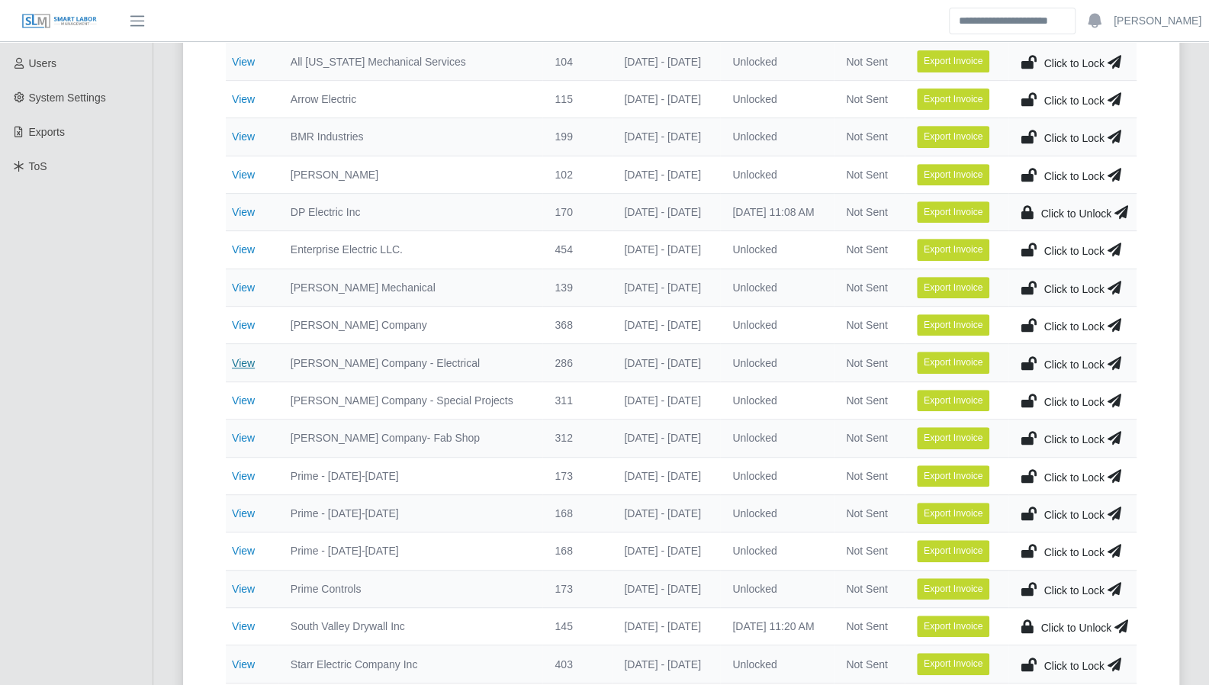
click at [240, 361] on link "View" at bounding box center [243, 363] width 23 height 12
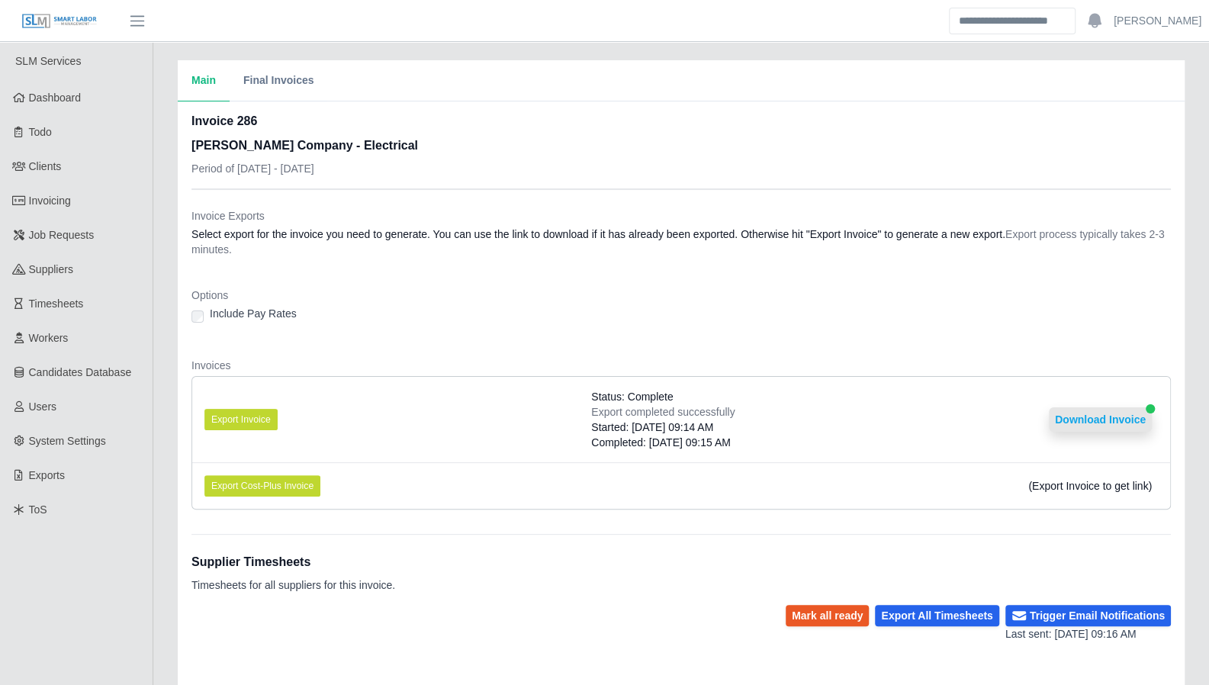
click at [1083, 421] on button "Download Invoice" at bounding box center [1100, 419] width 103 height 24
click at [259, 415] on button "Export Invoice" at bounding box center [240, 419] width 73 height 21
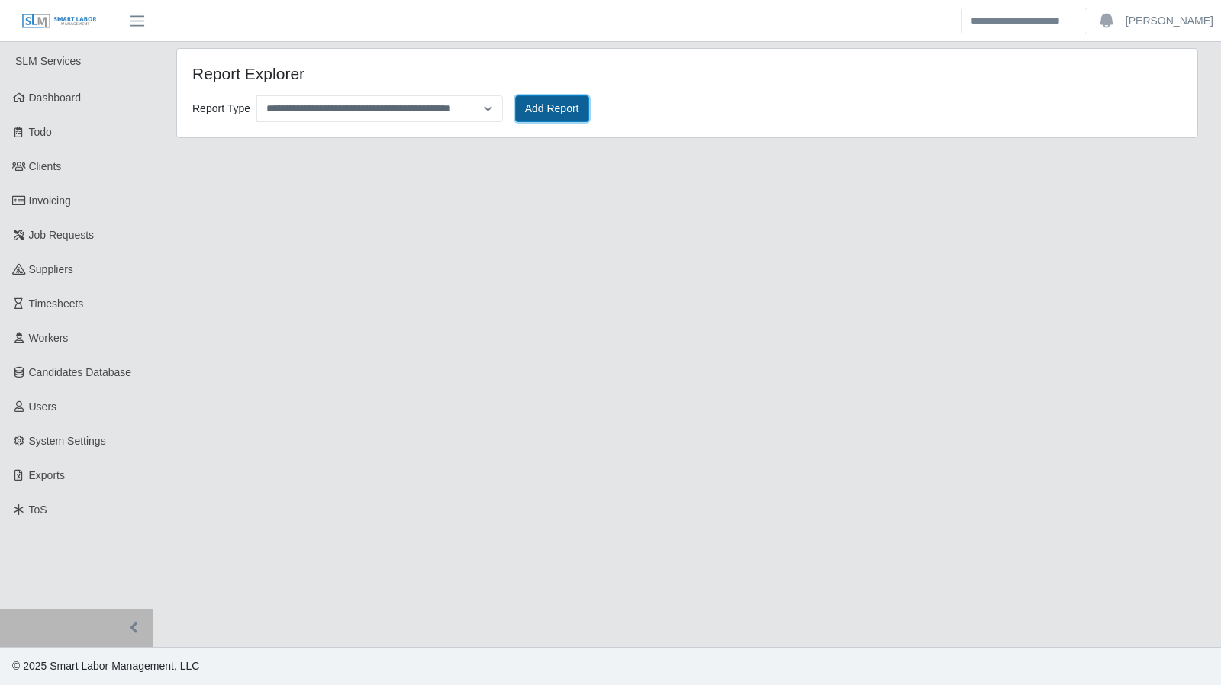
click at [562, 112] on button "Add Report" at bounding box center [552, 108] width 74 height 27
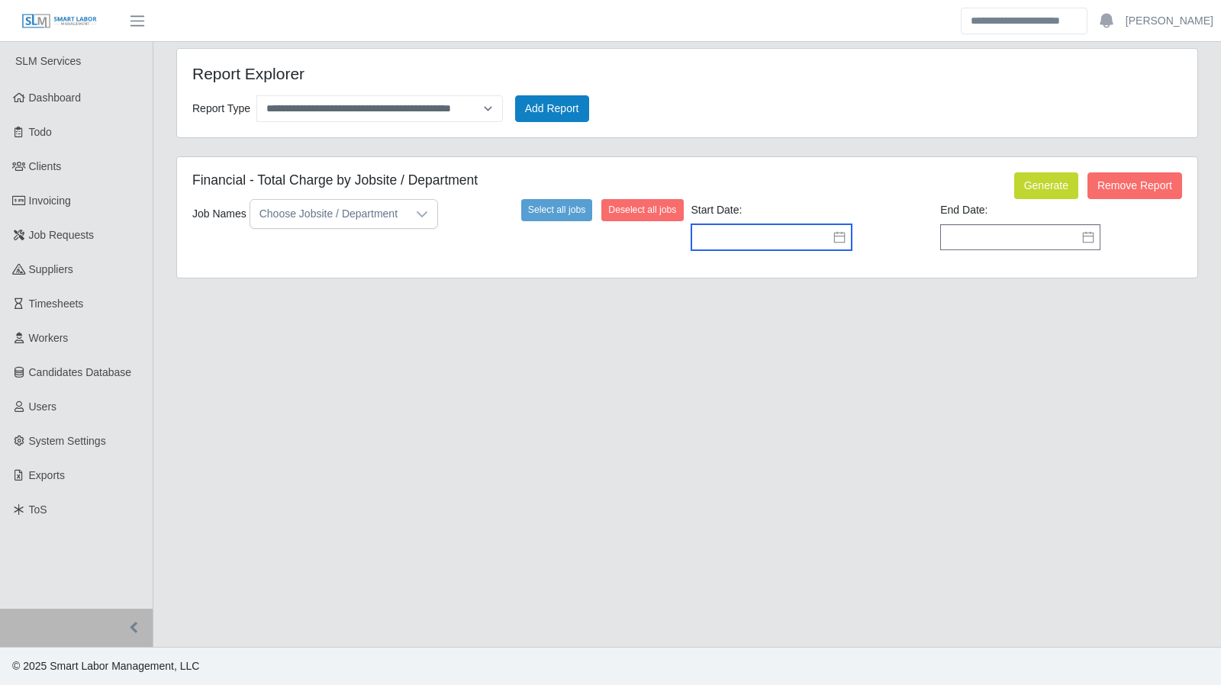
click at [847, 234] on input "text" at bounding box center [771, 237] width 160 height 26
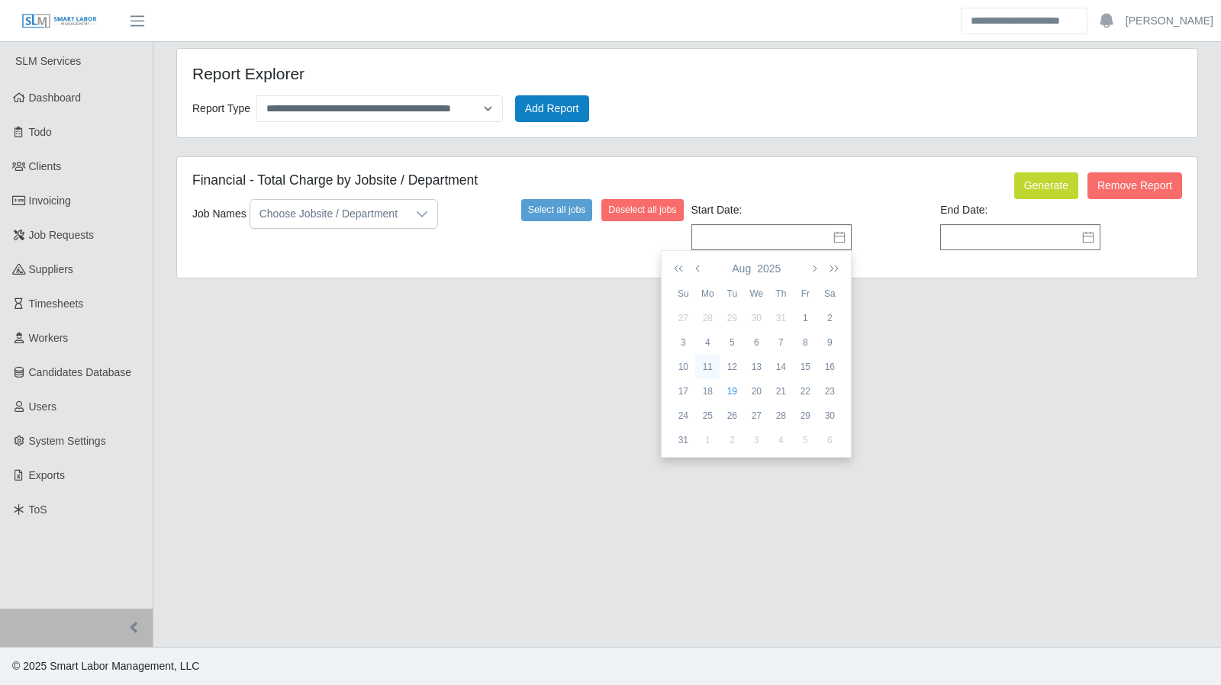
click at [703, 361] on div "11" at bounding box center [707, 367] width 24 height 14
type input "**********"
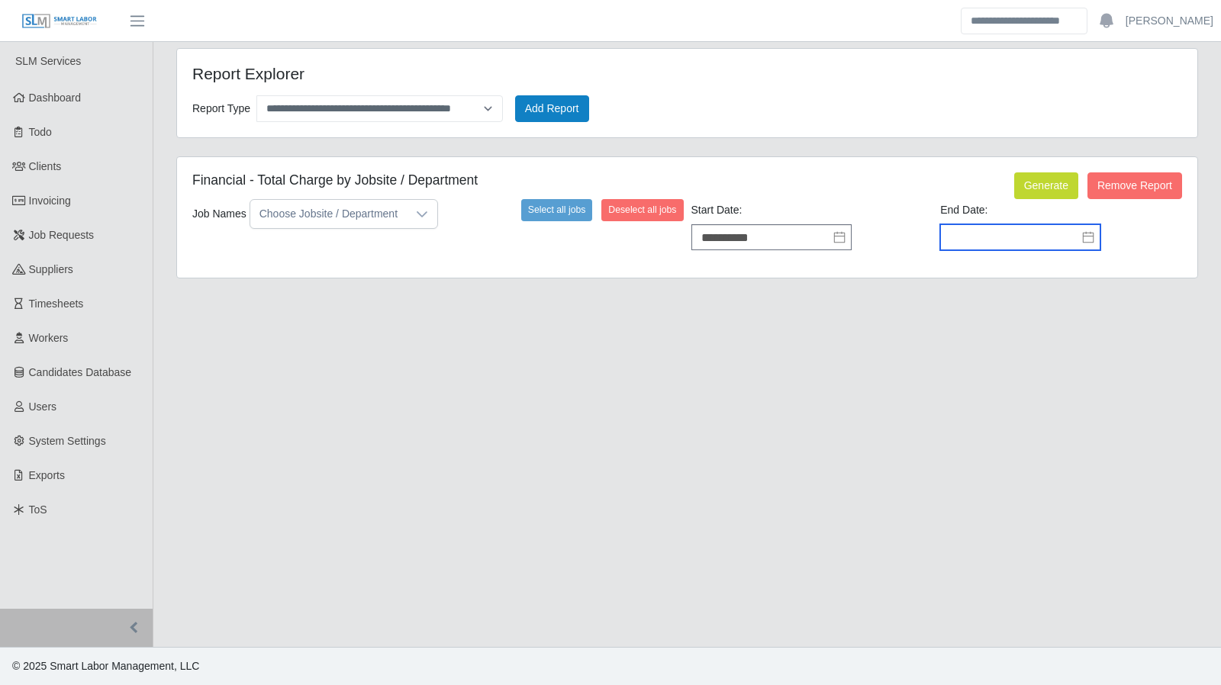
click at [981, 239] on input "text" at bounding box center [1020, 237] width 160 height 26
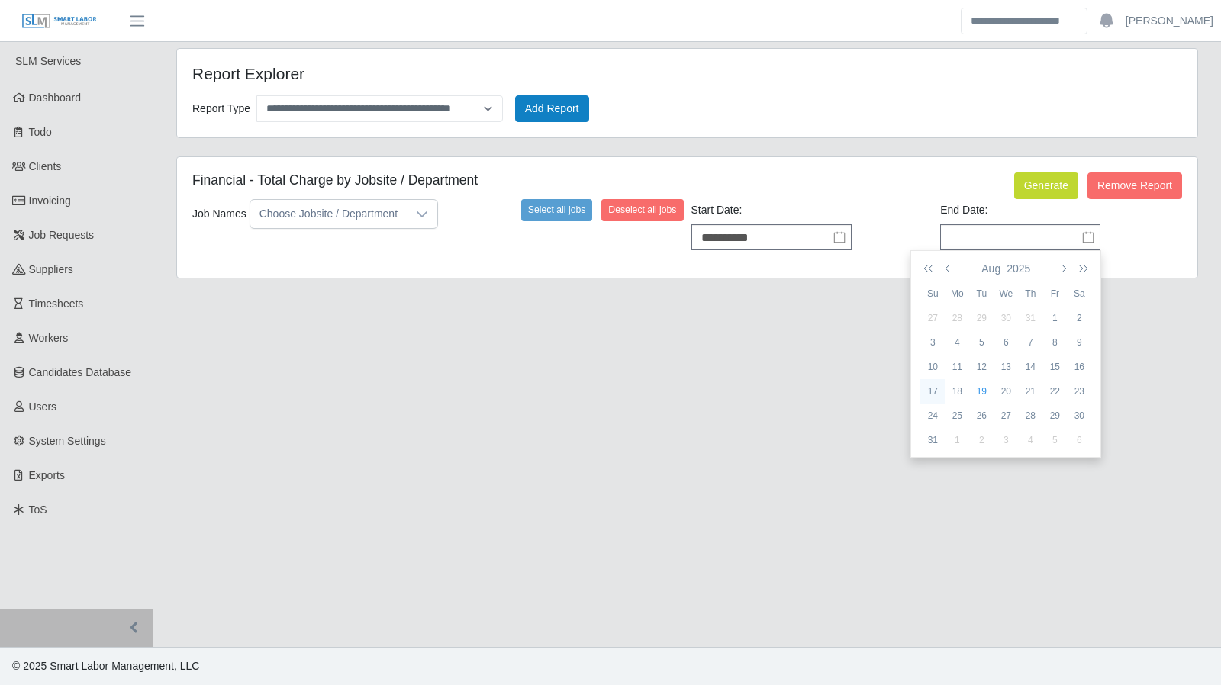
click at [931, 383] on td "17" at bounding box center [932, 391] width 24 height 24
type input "**********"
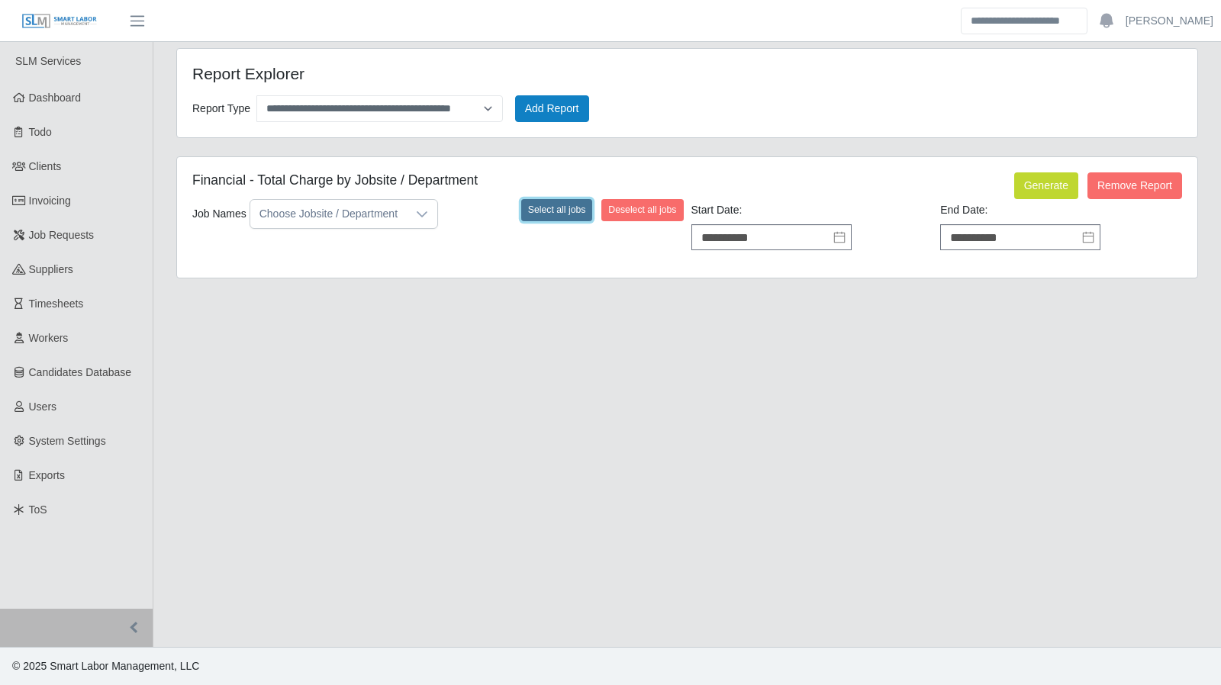
click at [568, 199] on button "Select all jobs" at bounding box center [557, 209] width 72 height 21
click at [1066, 179] on button "Generate" at bounding box center [1046, 185] width 64 height 27
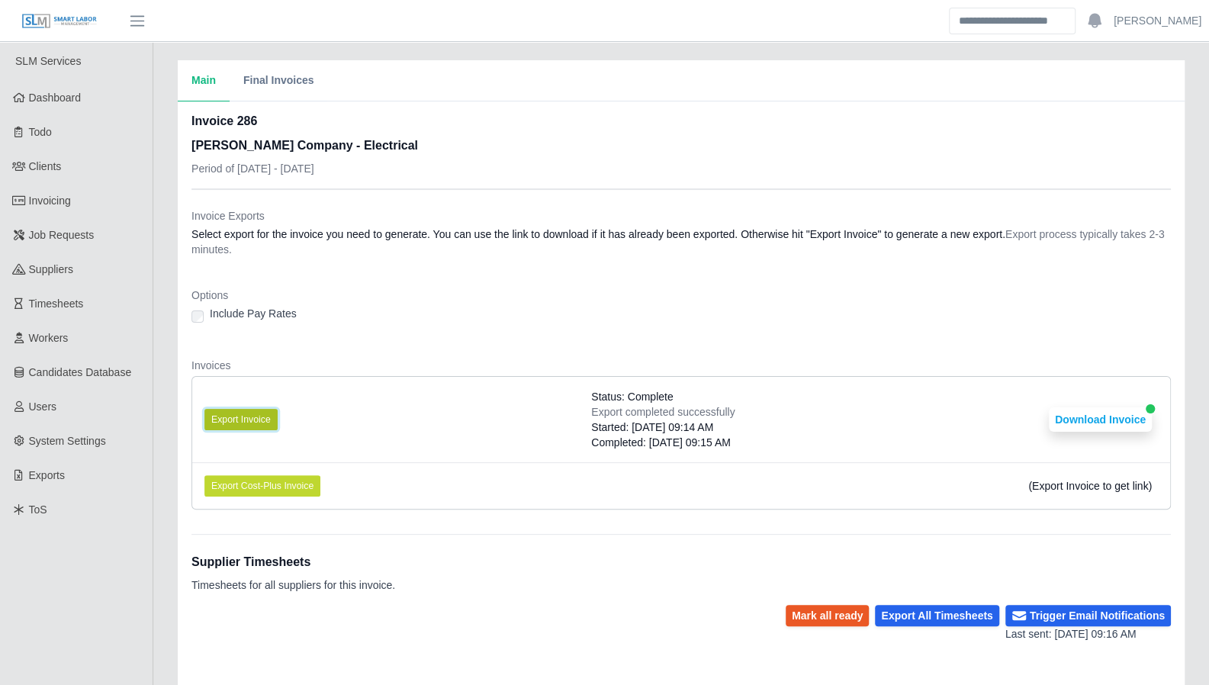
click at [237, 418] on button "Export Invoice" at bounding box center [240, 419] width 73 height 21
